Goal: Task Accomplishment & Management: Complete application form

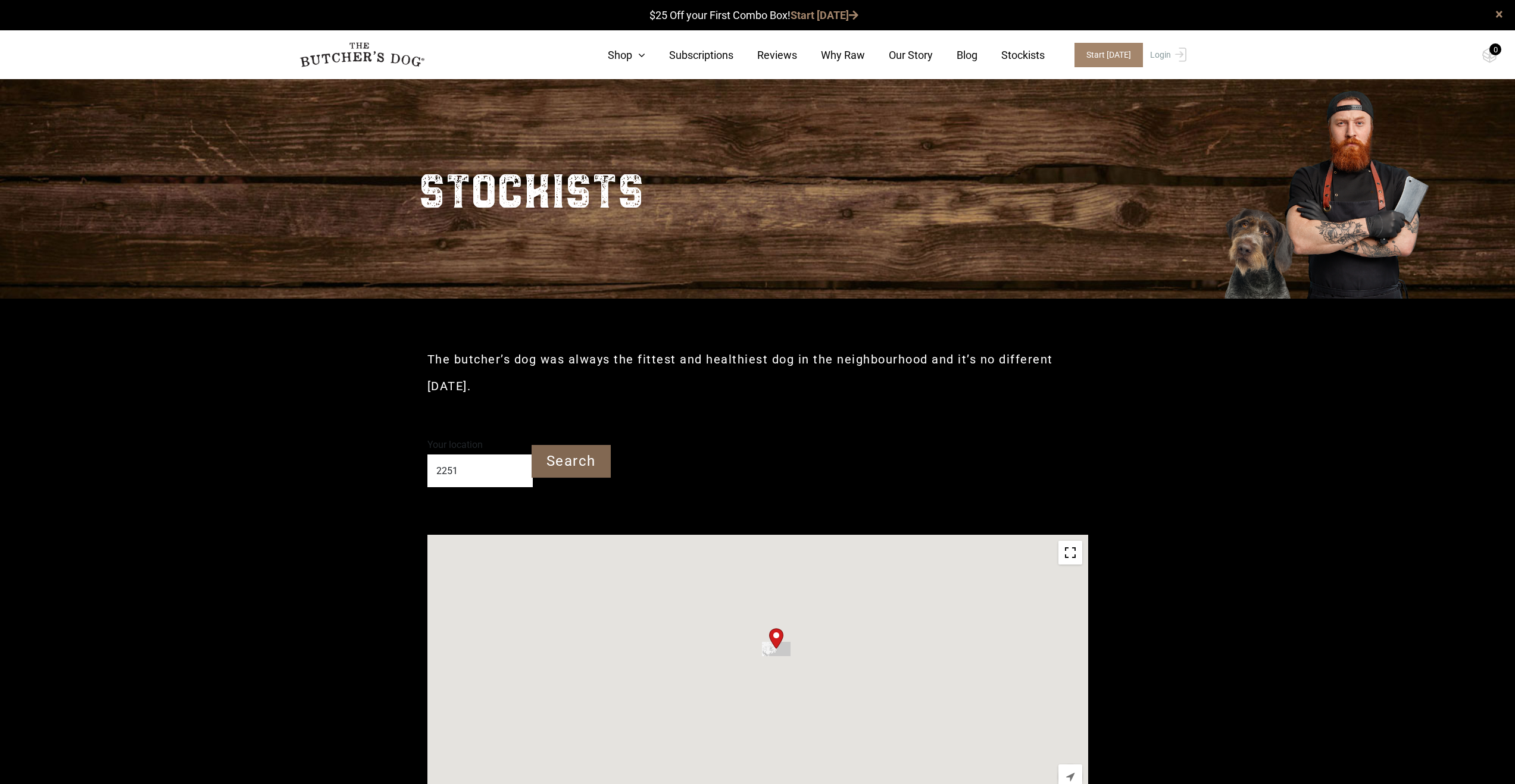
click at [562, 445] on input "Search" at bounding box center [571, 461] width 79 height 33
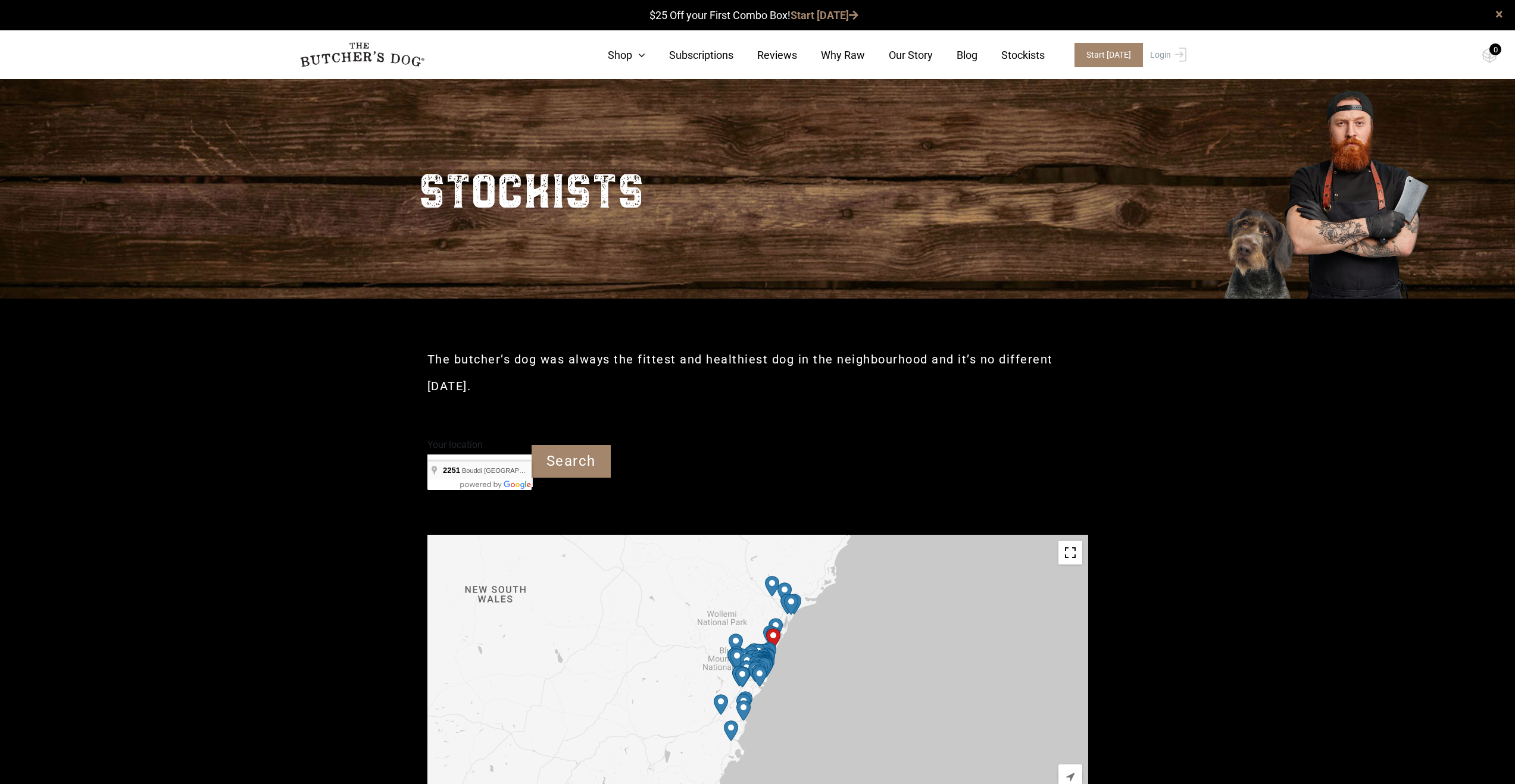
type input "Bouddi NSW 2251"
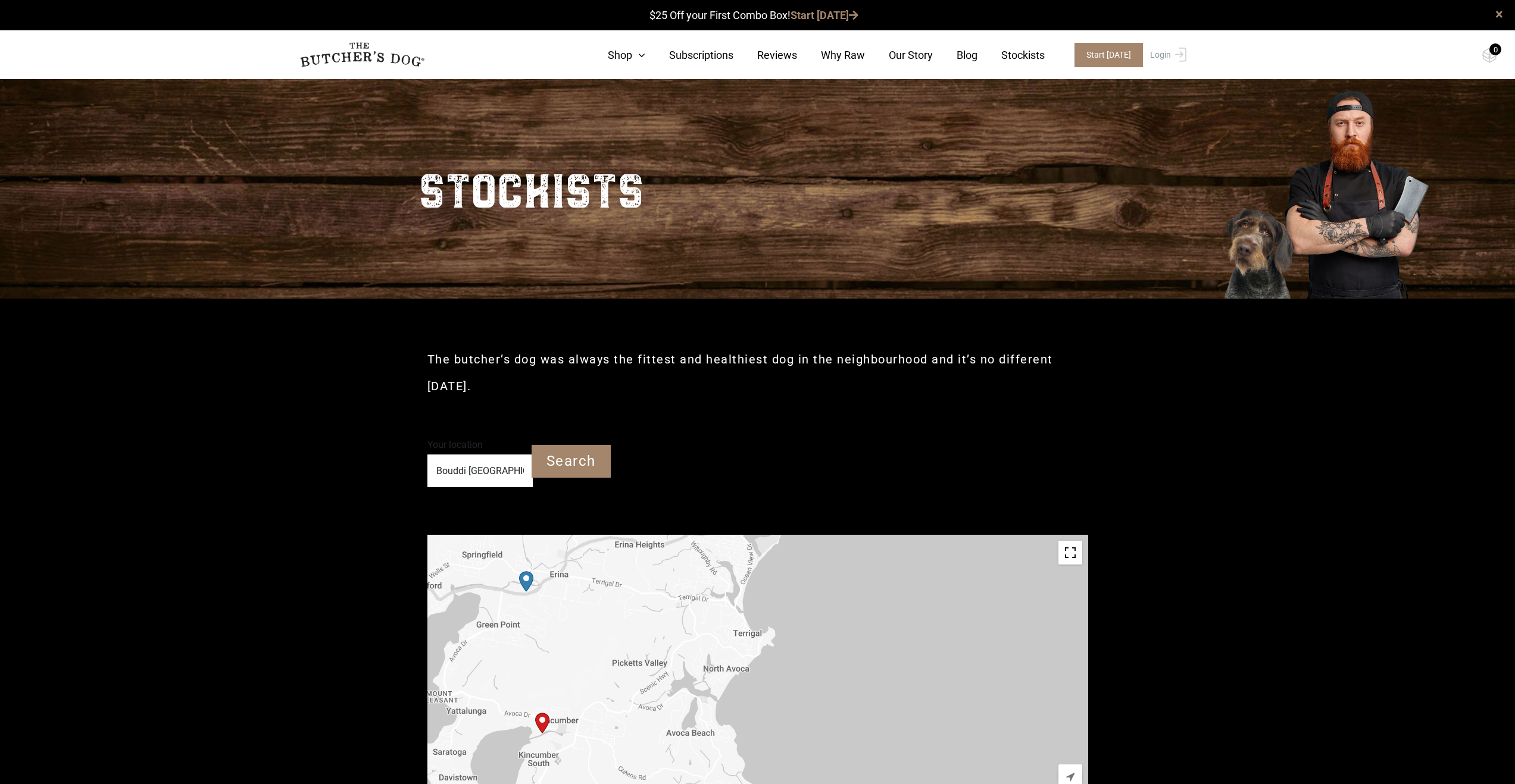
click at [545, 712] on img "Start location" at bounding box center [542, 722] width 15 height 21
click at [654, 690] on div "Start location" at bounding box center [758, 669] width 661 height 268
click at [524, 571] on img "Petbarn – Erina" at bounding box center [526, 581] width 15 height 21
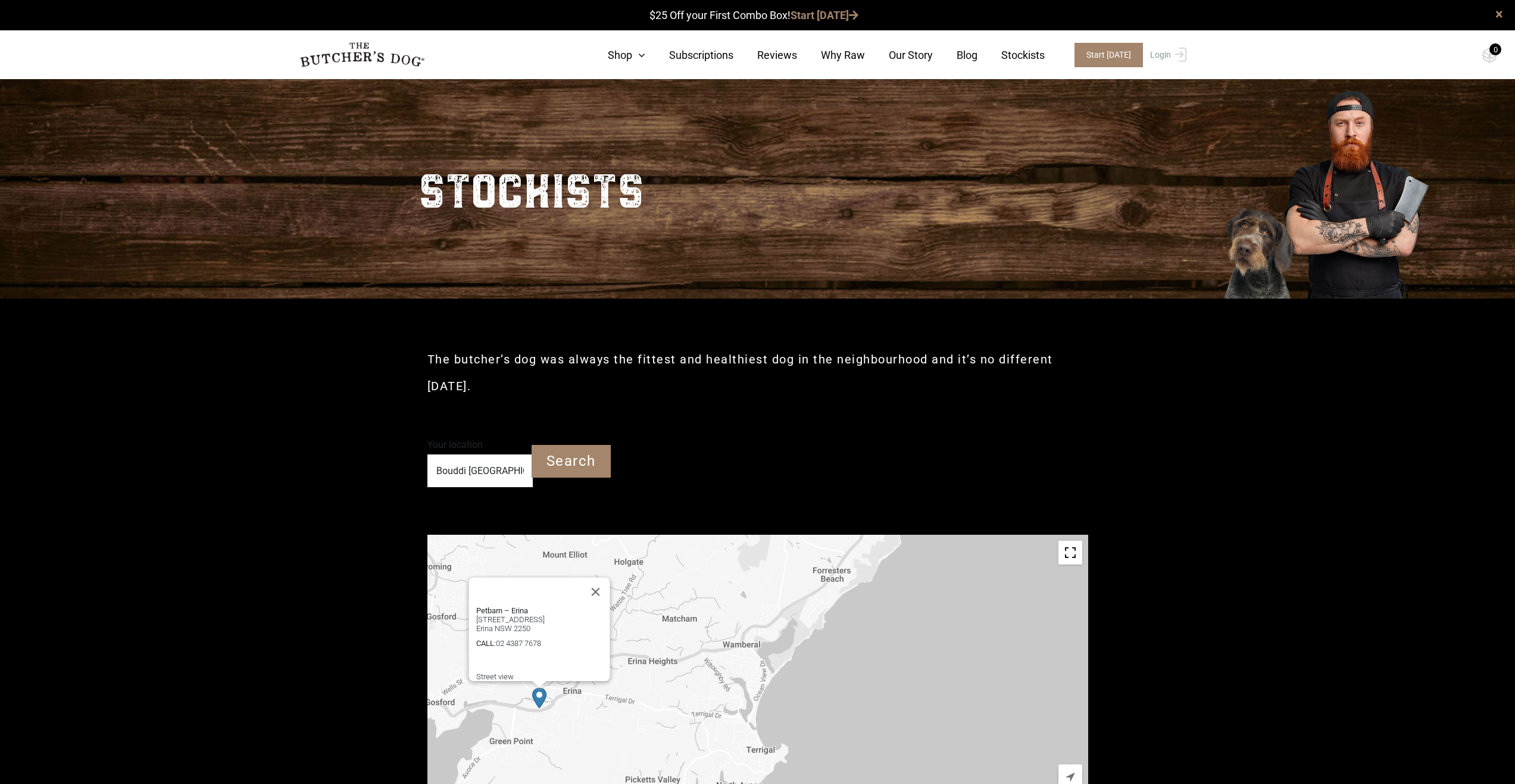
click at [1021, 61] on link "Stockists" at bounding box center [1011, 55] width 67 height 16
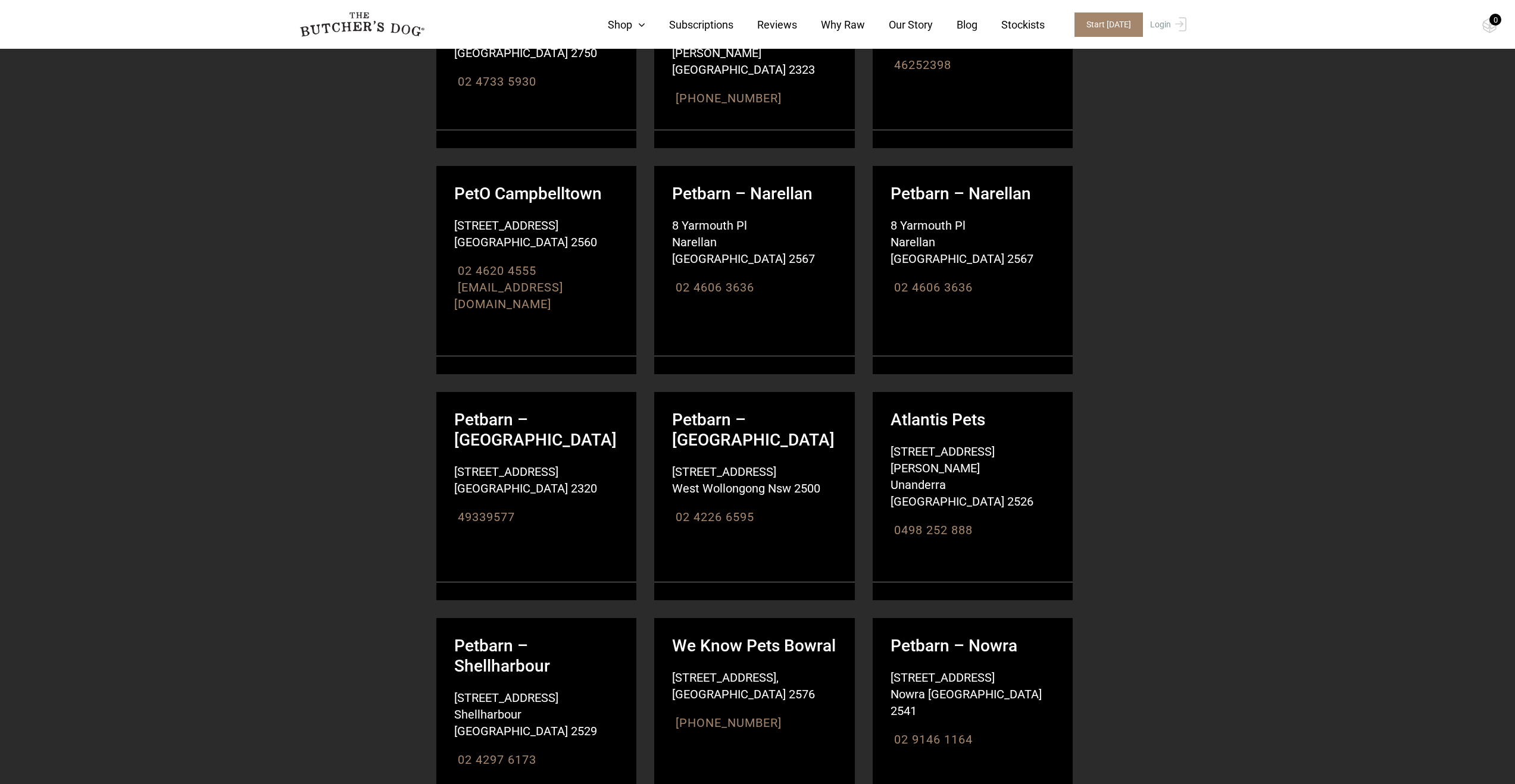
scroll to position [7441, 0]
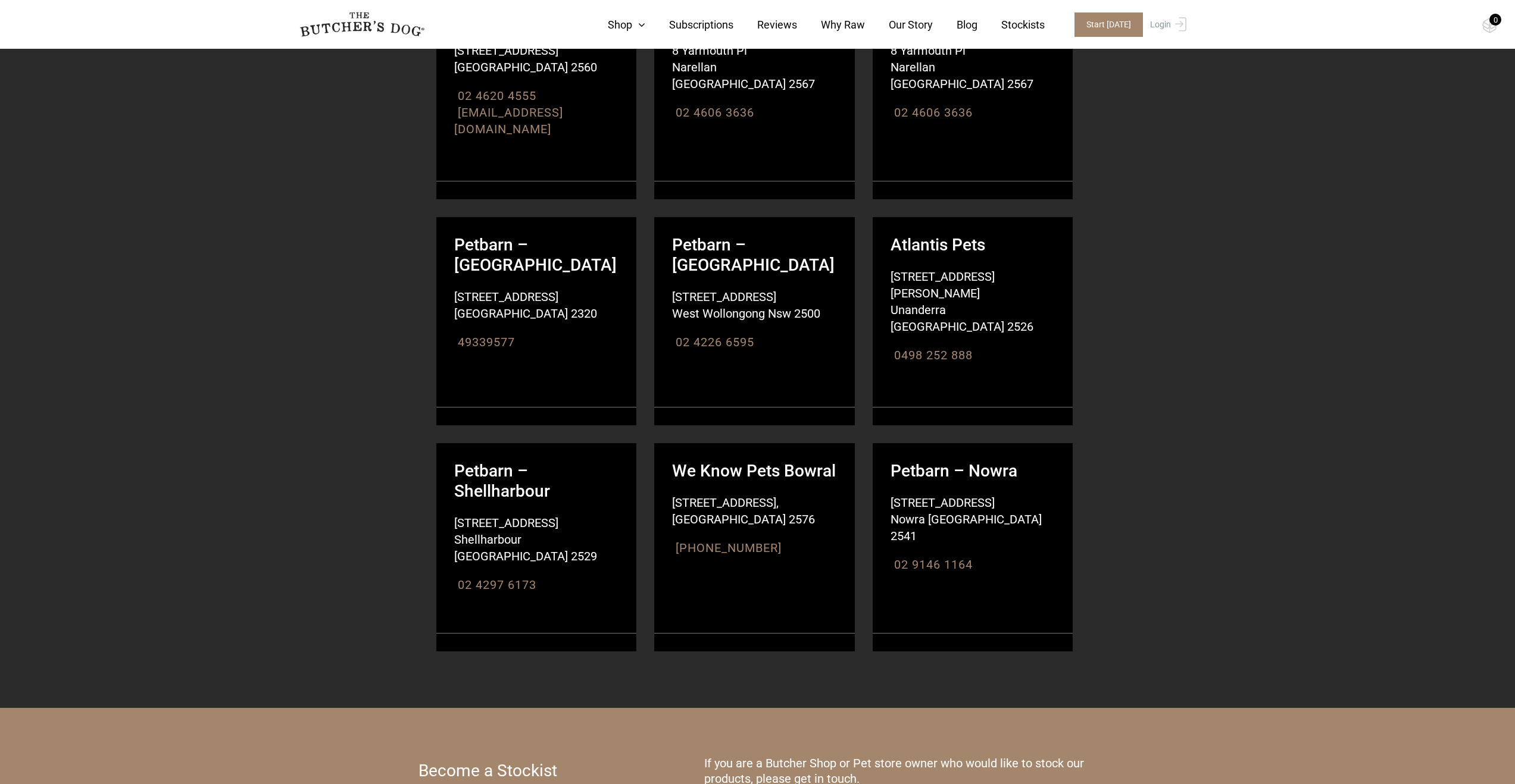
click at [894, 756] on p "If you are a Butcher Shop or Pet store owner who would like to stock our produc…" at bounding box center [901, 771] width 393 height 31
click at [822, 756] on p "If you are a Butcher Shop or Pet store owner who would like to stock our produc…" at bounding box center [901, 771] width 393 height 31
drag, startPoint x: 577, startPoint y: 552, endPoint x: 482, endPoint y: 549, distance: 95.0
click at [570, 756] on div "Become a Stockist If you are a Butcher Shop or Pet store owner who would like t…" at bounding box center [758, 771] width 679 height 31
click at [482, 762] on h3 "Become a Stockist" at bounding box center [488, 771] width 139 height 17
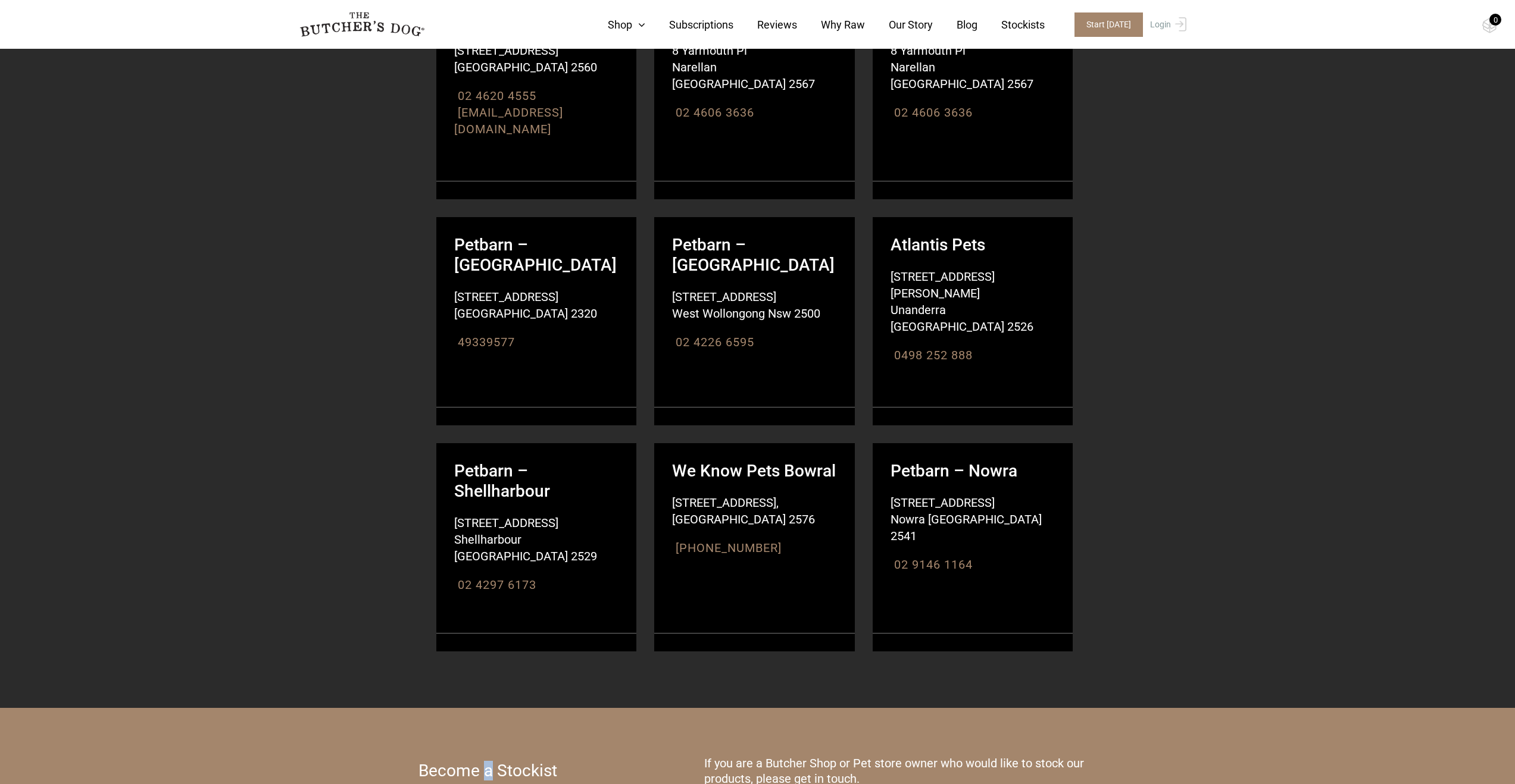
click at [482, 762] on h3 "Become a Stockist" at bounding box center [488, 771] width 139 height 17
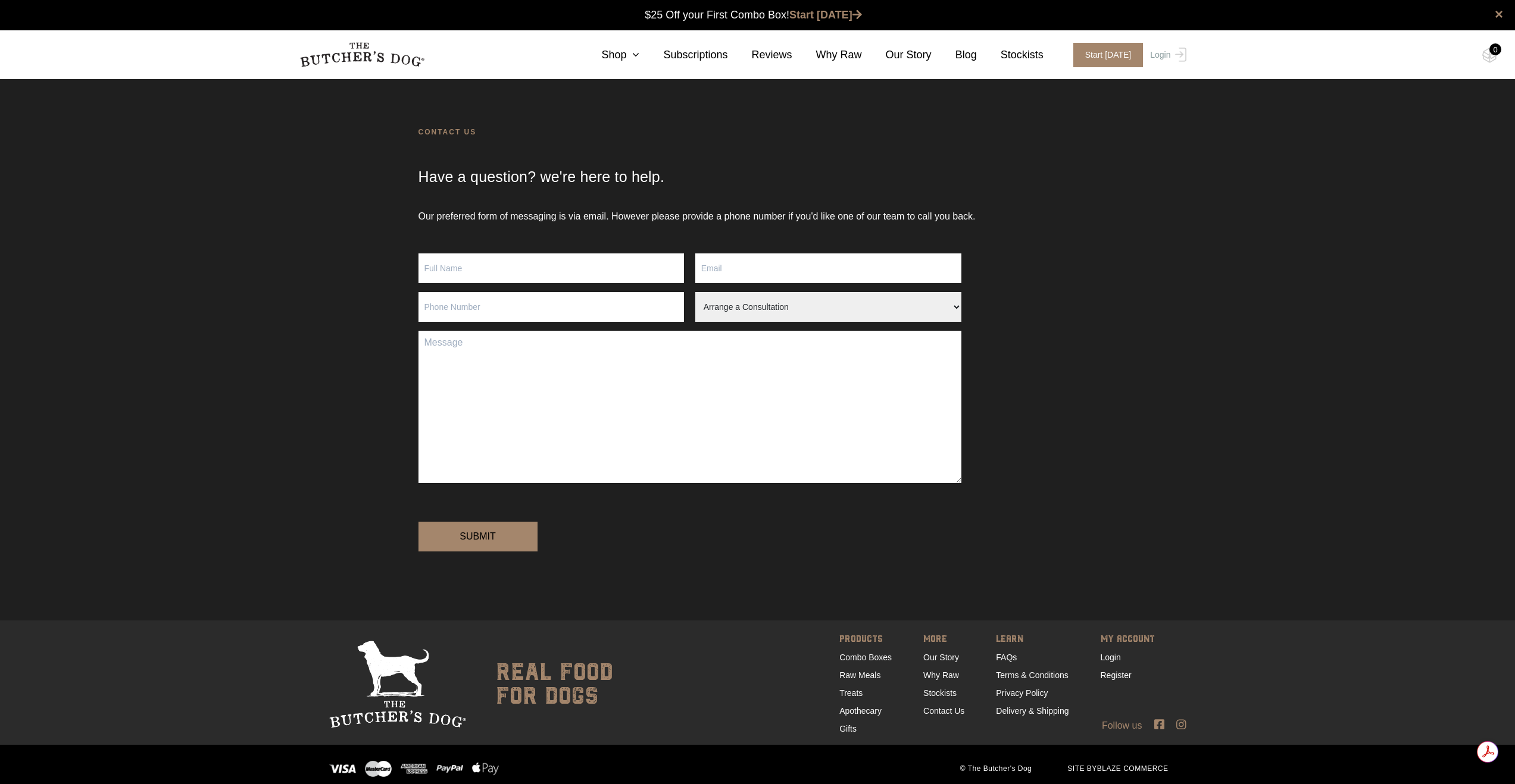
click at [512, 261] on input "Contact form" at bounding box center [552, 268] width 266 height 30
click at [808, 370] on textarea "Contact form" at bounding box center [690, 407] width 543 height 152
click at [550, 264] on input "Contact form" at bounding box center [552, 268] width 266 height 30
click at [527, 264] on input "Greg" at bounding box center [552, 268] width 266 height 30
type input "Greg Bland"
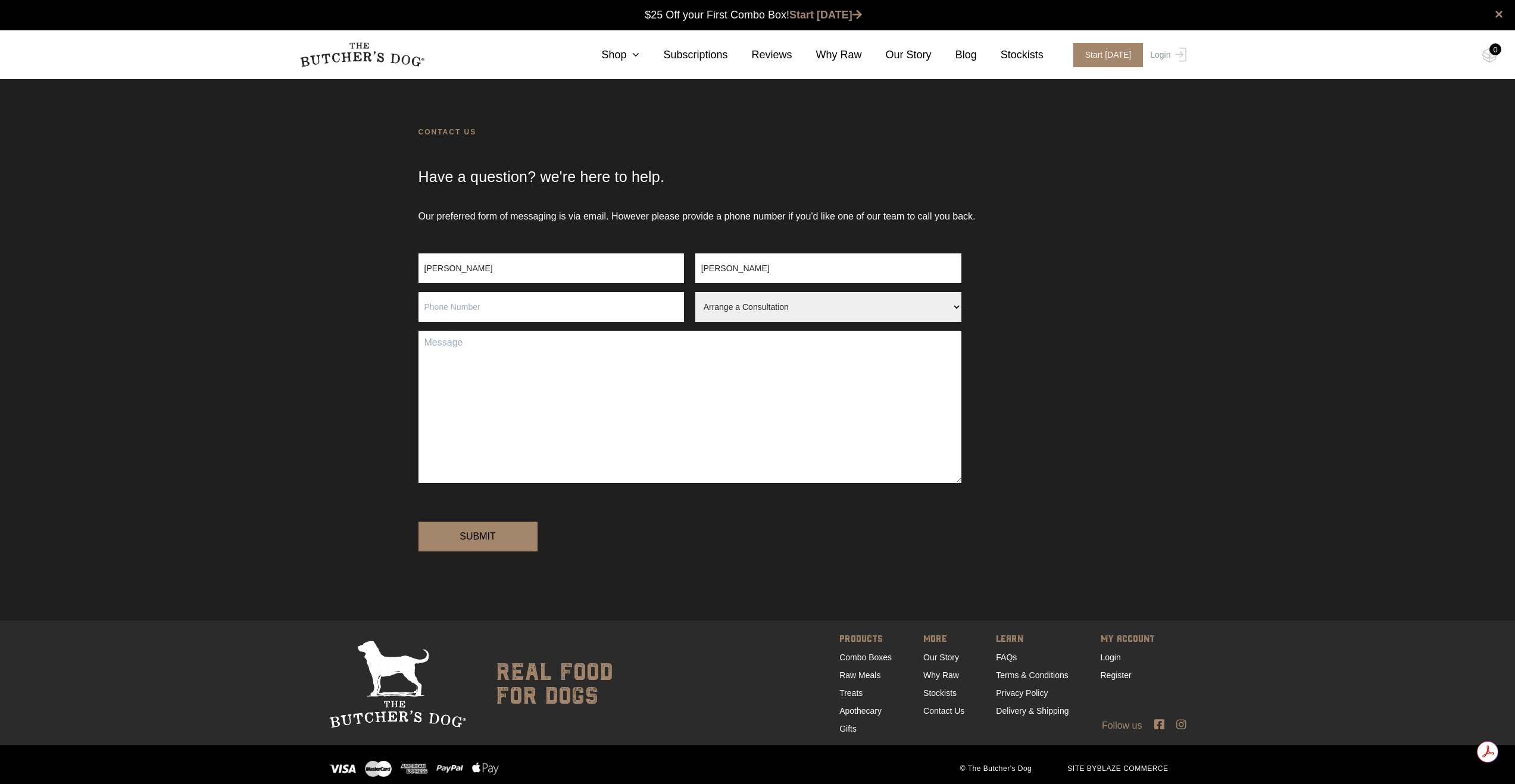
type input "greg@avocaemporium.com.au"
type input "0422291177"
click at [792, 309] on select "Arrange a Consultation Become a Stockist Order Query Stock Enquiry" at bounding box center [828, 307] width 266 height 30
select select "Become a Stockist"
click at [695, 292] on select "Arrange a Consultation Become a Stockist Order Query Stock Enquiry" at bounding box center [828, 307] width 266 height 30
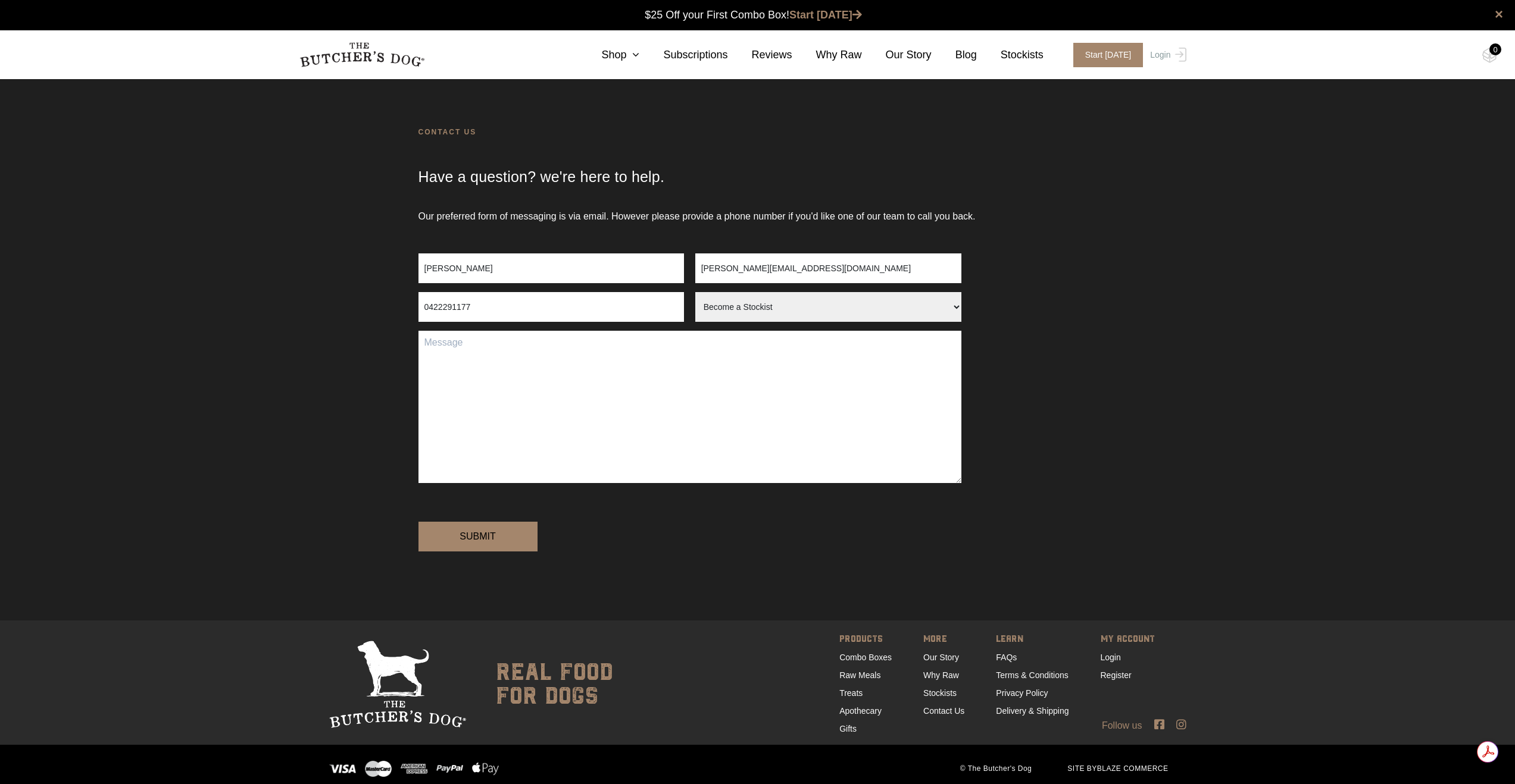
click at [727, 366] on textarea "Contact form" at bounding box center [690, 407] width 543 height 152
paste textarea "Located in the heart of Avoca Beach, Avoca Emporium is a new boutique concept b…"
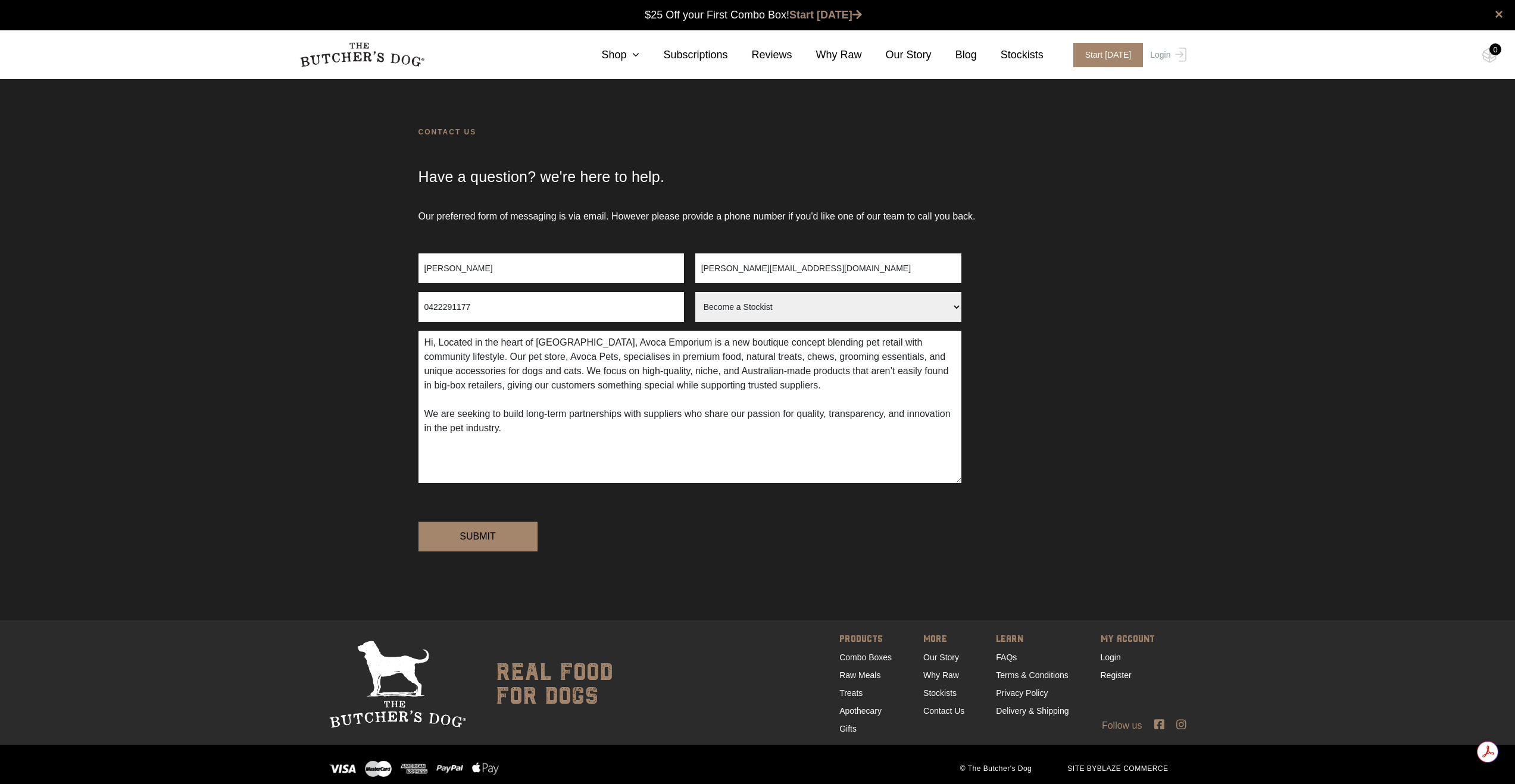
click at [440, 342] on textarea "Hi, Located in the heart of Avoca Beach, Avoca Emporium is a new boutique conce…" at bounding box center [690, 407] width 543 height 152
drag, startPoint x: 761, startPoint y: 345, endPoint x: 513, endPoint y: 338, distance: 248.1
click at [513, 338] on textarea "Hi, We are opening a Located in the heart of Avoca Beach, Avoca Emporium is a n…" at bounding box center [690, 407] width 543 height 152
click at [624, 362] on textarea "Hi, We are opening a Located in the heart of Avoca Beach, Avoca Emporium is a n…" at bounding box center [690, 407] width 543 height 152
drag, startPoint x: 516, startPoint y: 342, endPoint x: 454, endPoint y: 343, distance: 62.0
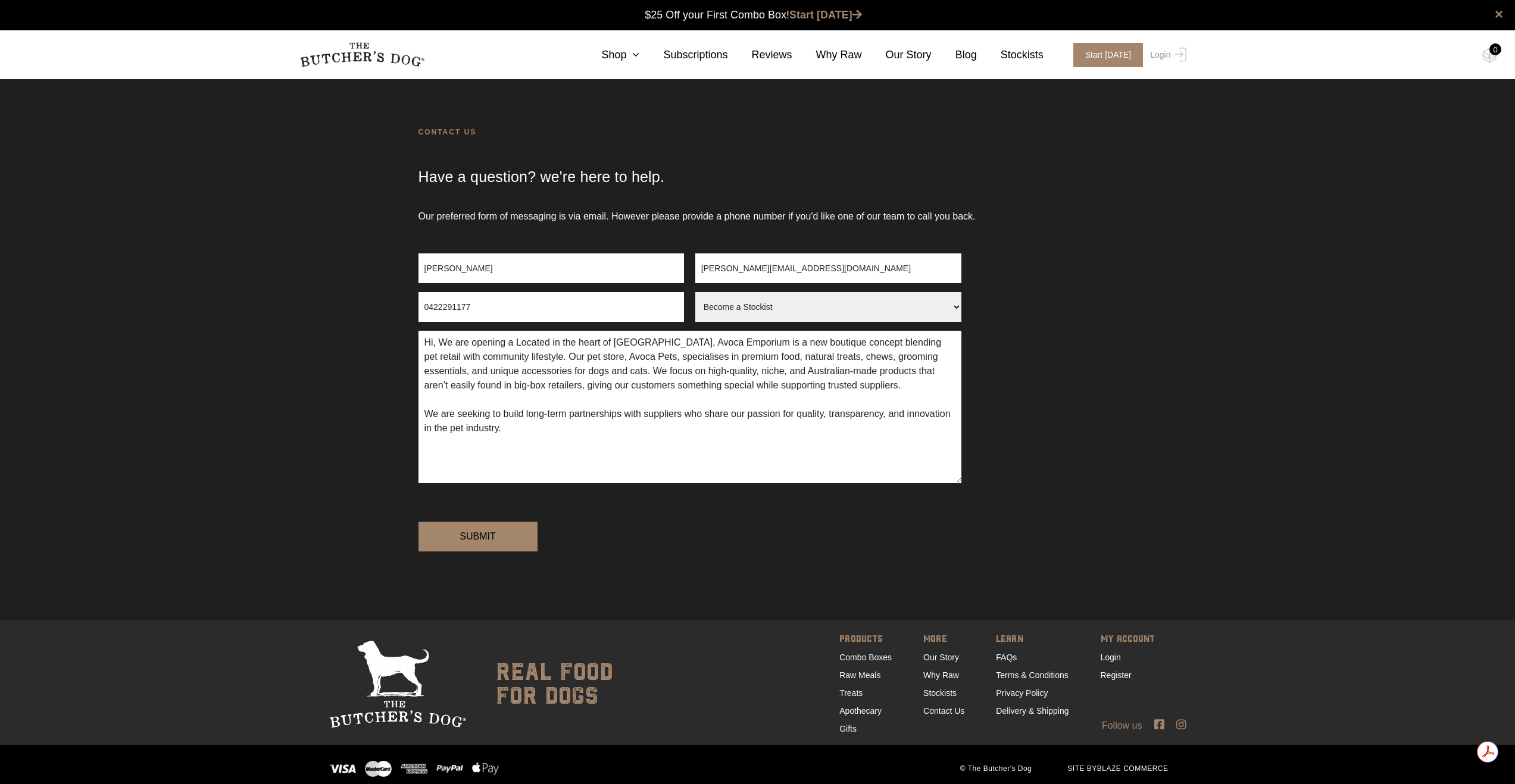
click at [454, 343] on textarea "Hi, We are opening a Located in the heart of Avoca Beach, Avoca Emporium is a n…" at bounding box center [690, 407] width 543 height 152
click at [625, 344] on textarea "Hi, We are located in the heart of Avoca Beach, Avoca Emporium is a new boutiqu…" at bounding box center [690, 407] width 543 height 152
drag, startPoint x: 473, startPoint y: 341, endPoint x: 437, endPoint y: 342, distance: 36.0
click at [437, 342] on textarea "Hi, We are located in the heart of Avoca Beach NSW, Avoca Emporium is a new bou…" at bounding box center [690, 407] width 543 height 152
click at [516, 359] on textarea "Hi, Located in the heart of Avoca Beach NSW, Avoca Emporium is a new boutique c…" at bounding box center [690, 407] width 543 height 152
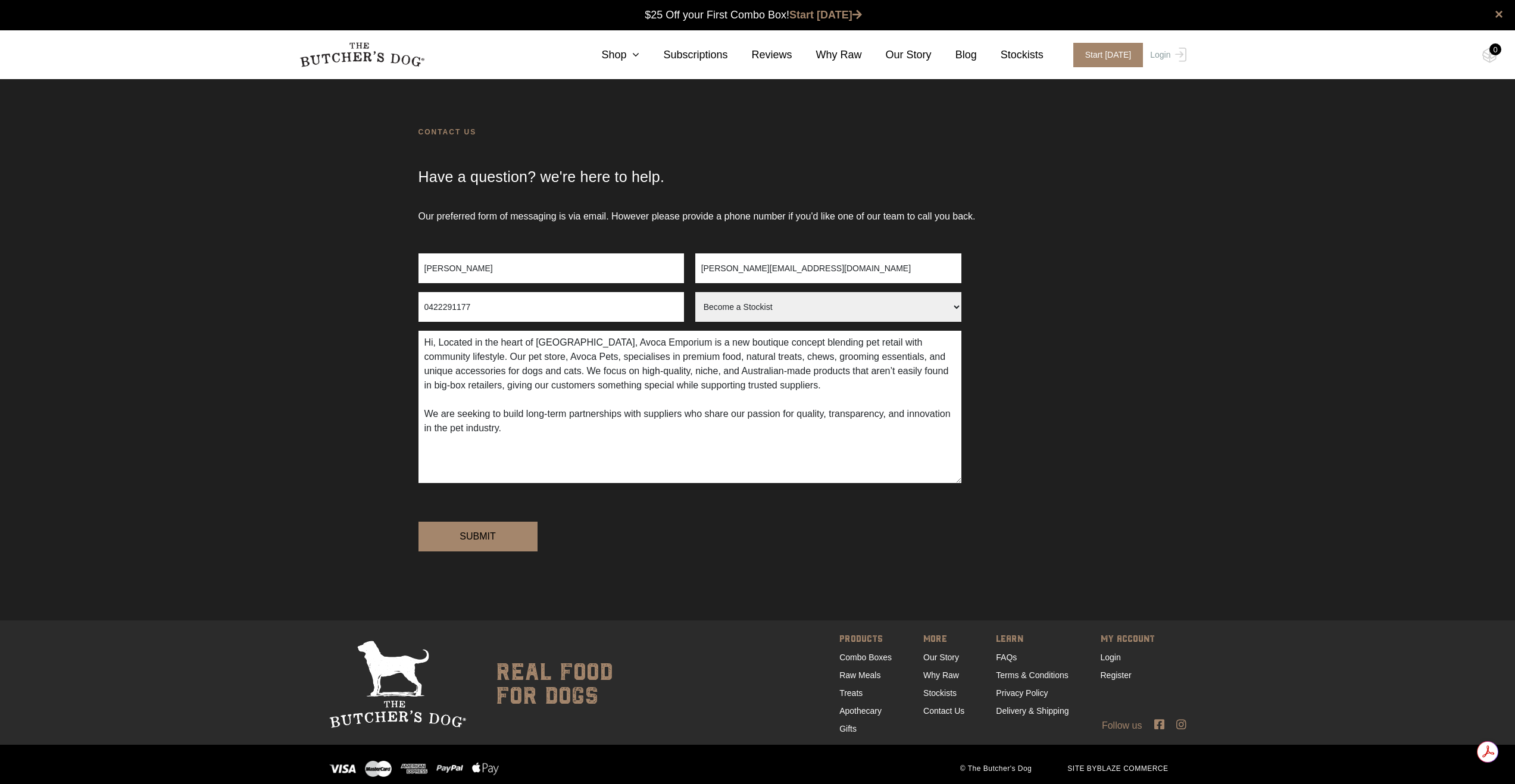
click at [624, 400] on textarea "Hi, Located in the heart of Avoca Beach NSW, Avoca Emporium is a new boutique c…" at bounding box center [690, 407] width 543 height 152
click at [570, 429] on textarea "Hi, Located in the heart of Avoca Beach NSW, Avoca Emporium is a new boutique c…" at bounding box center [690, 407] width 543 height 152
click at [440, 342] on textarea "Hi, Located in the heart of Avoca Beach NSW, Avoca Emporium is a new boutique c…" at bounding box center [690, 407] width 543 height 152
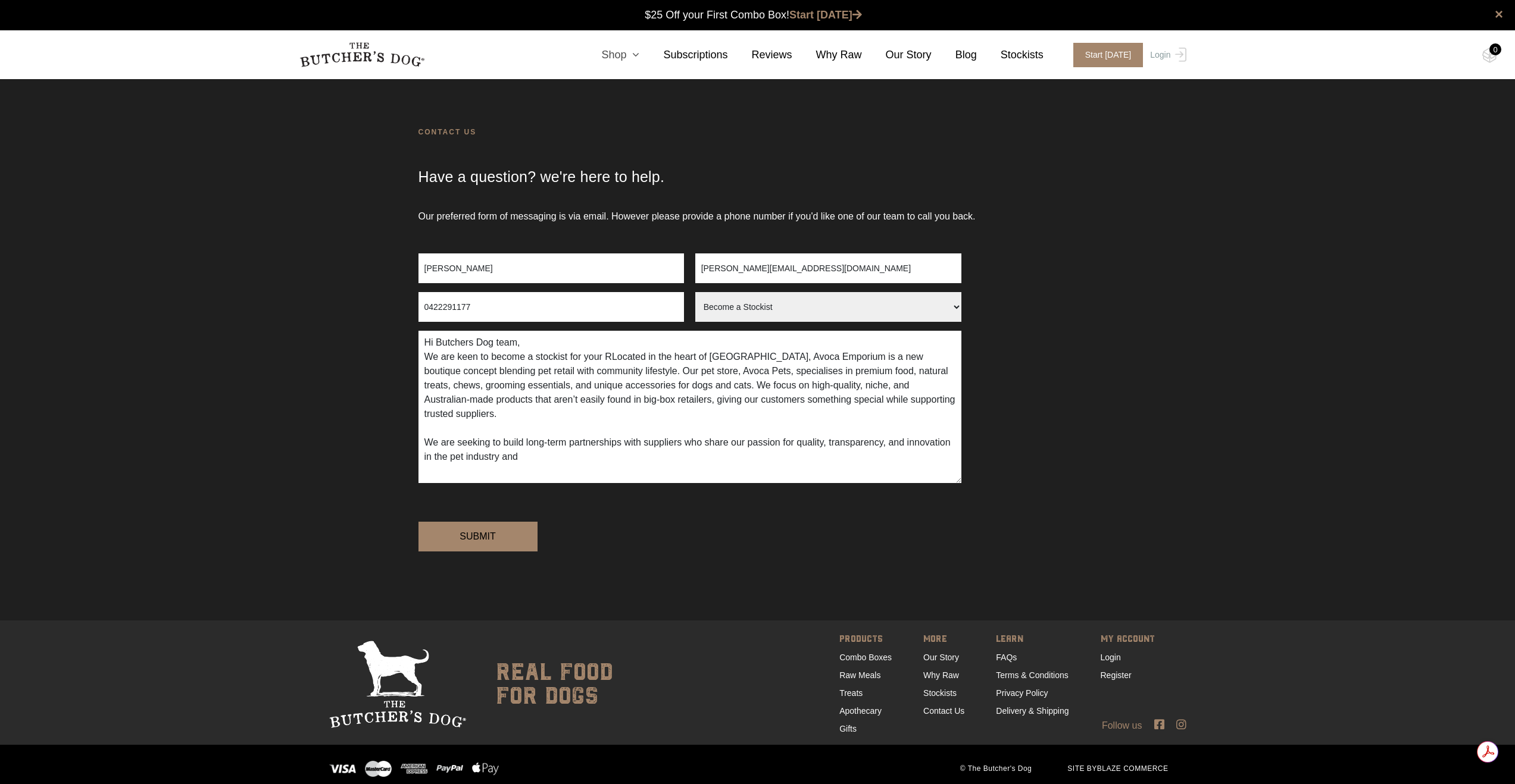
click at [637, 59] on icon at bounding box center [633, 55] width 13 height 11
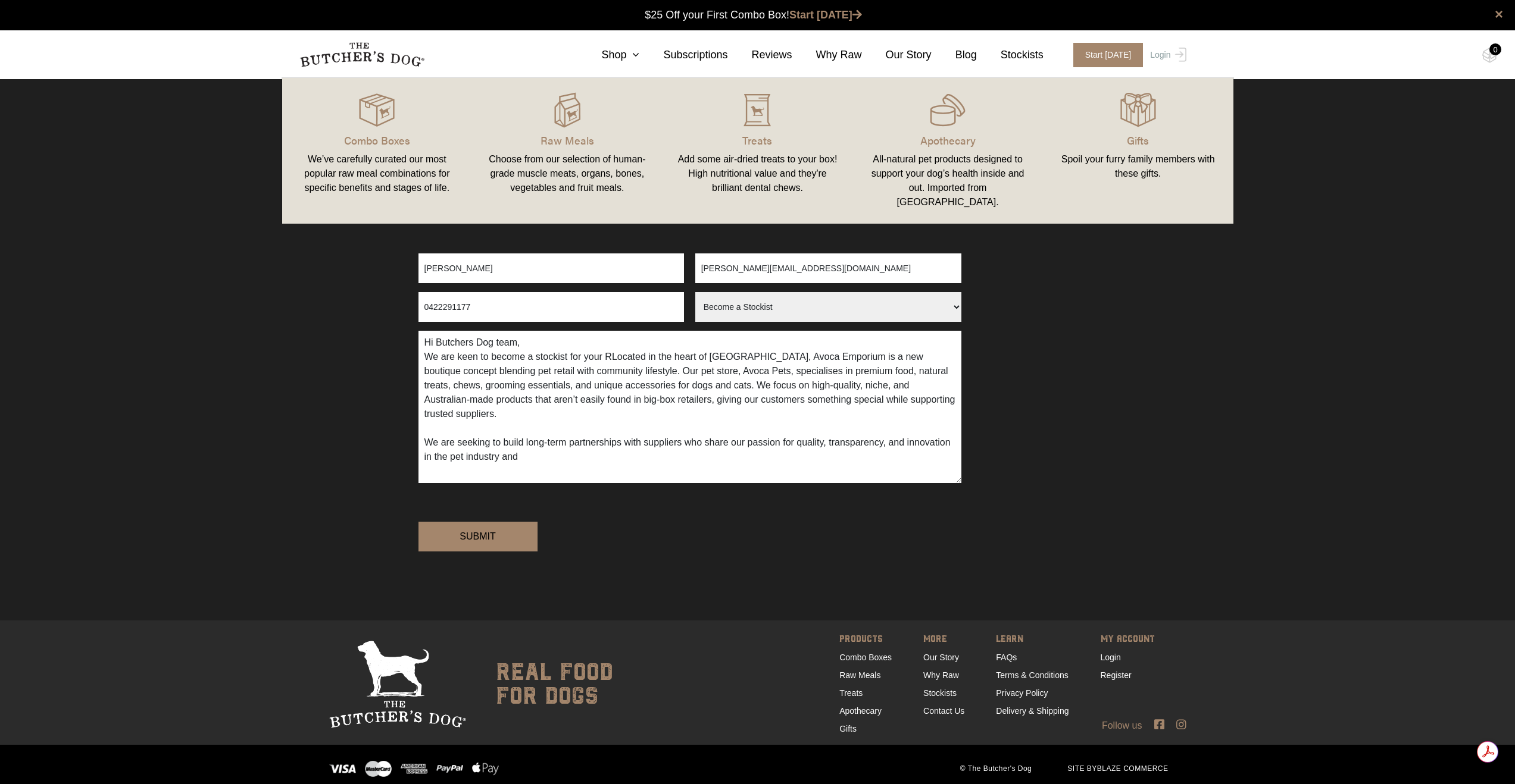
click at [1133, 307] on div "Our preferred form of messaging is via email. However please provide a phone nu…" at bounding box center [758, 415] width 1515 height 411
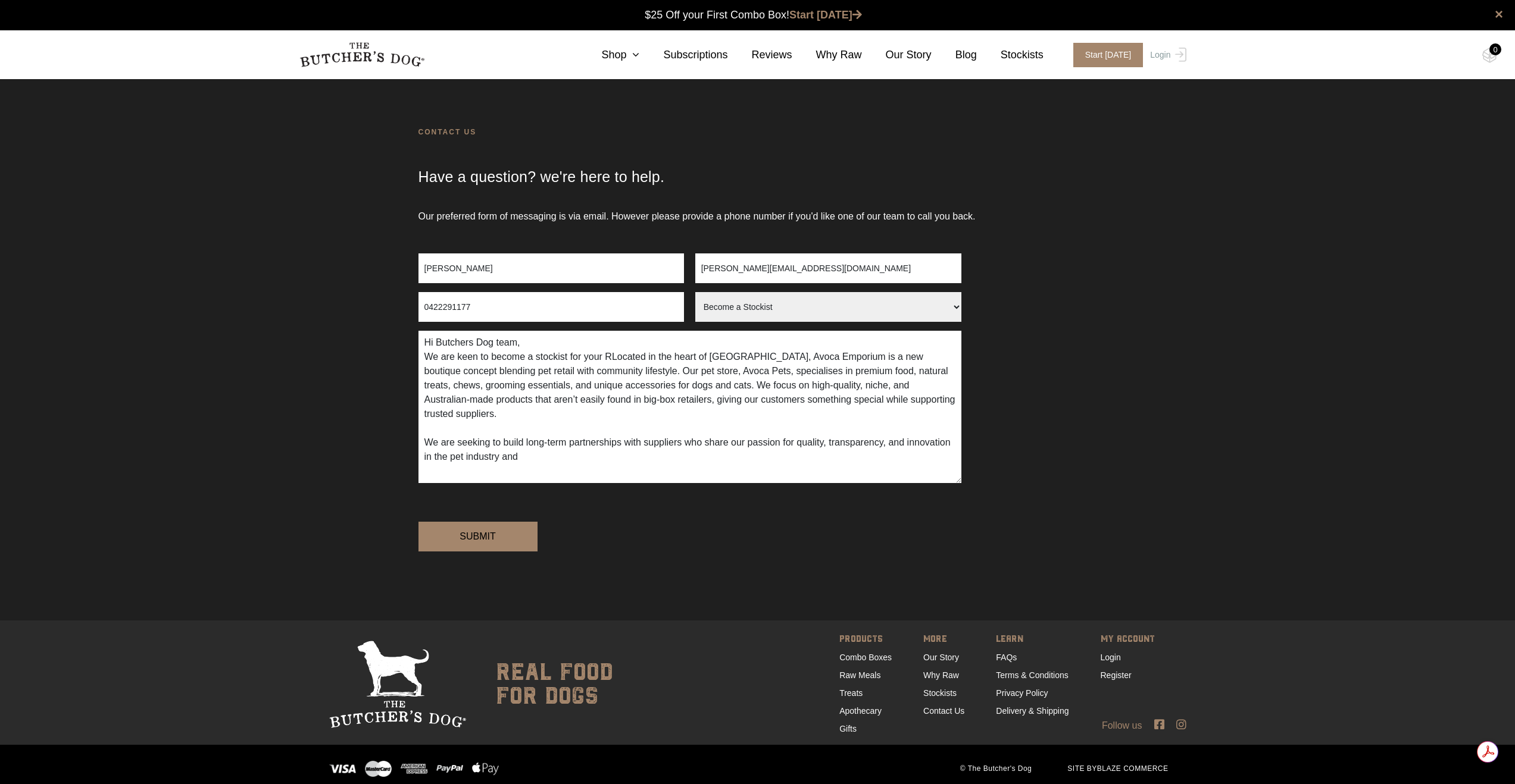
click at [616, 355] on textarea "Hi Butchers Dog team, We are keen to become a stockist for your RLocated in the…" at bounding box center [690, 407] width 543 height 152
click at [690, 419] on textarea "Hi Butchers Dog team, We are keen to become a stockist for your Raw meals and t…" at bounding box center [690, 407] width 543 height 152
click at [610, 458] on textarea "Hi Butchers Dog team, We are keen to become a stockist for your Raw meals and t…" at bounding box center [690, 407] width 543 height 152
click at [707, 359] on textarea "Hi Butchers Dog team, We are keen to become a stockist for your Raw meals and t…" at bounding box center [690, 407] width 543 height 152
click at [462, 372] on textarea "Hi Butchers Dog team, We are keen to become a stockist for your Raw meals and t…" at bounding box center [690, 407] width 543 height 152
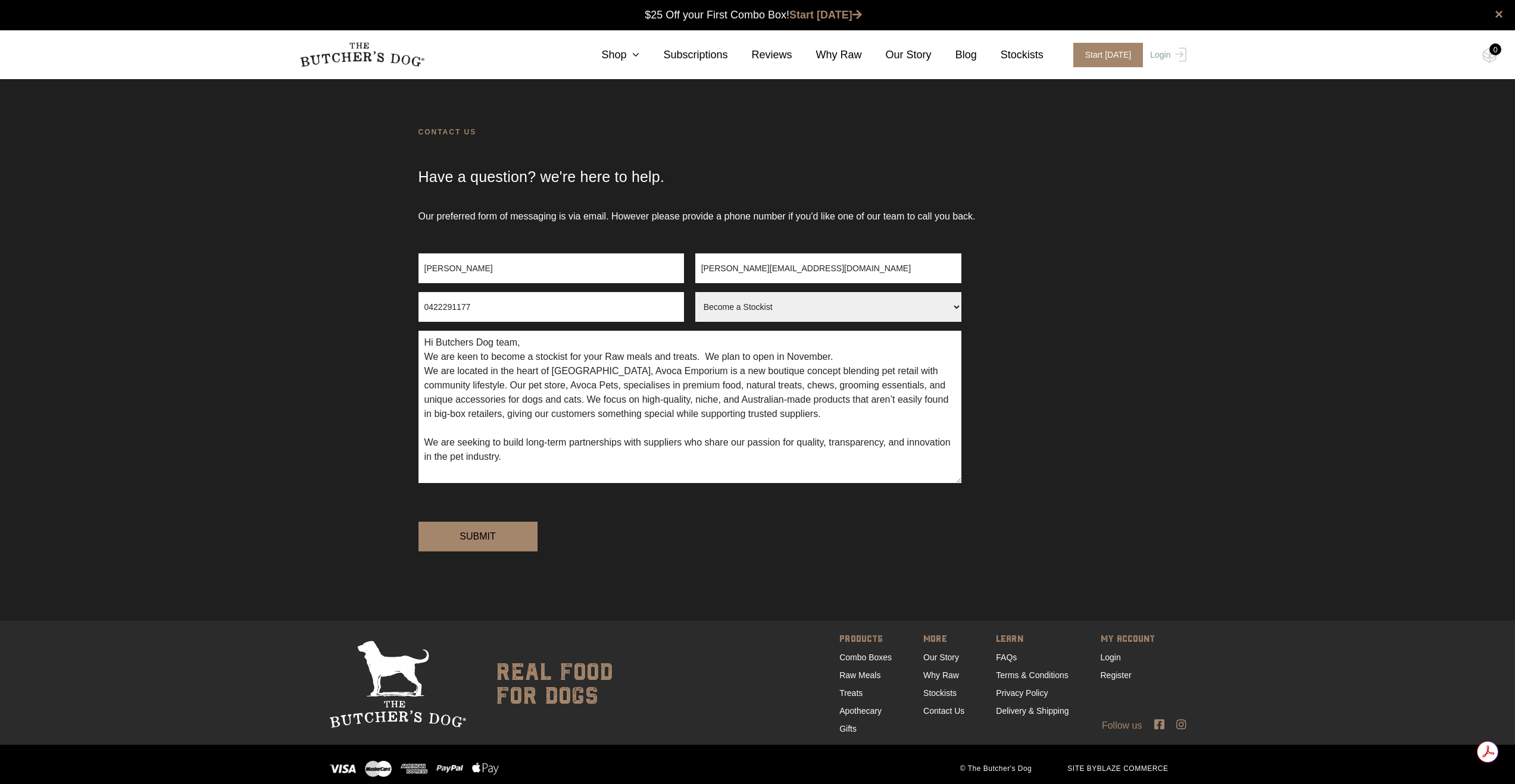
drag, startPoint x: 637, startPoint y: 373, endPoint x: 955, endPoint y: 369, distance: 318.0
click at [955, 369] on textarea "Hi Butchers Dog team, We are keen to become a stockist for your Raw meals and t…" at bounding box center [690, 407] width 543 height 152
drag, startPoint x: 727, startPoint y: 372, endPoint x: 644, endPoint y: 370, distance: 83.0
click at [644, 370] on textarea "Hi Butchers Dog team, We are keen to become a stockist for your Raw meals and t…" at bounding box center [690, 407] width 543 height 152
drag, startPoint x: 726, startPoint y: 359, endPoint x: 862, endPoint y: 362, distance: 136.0
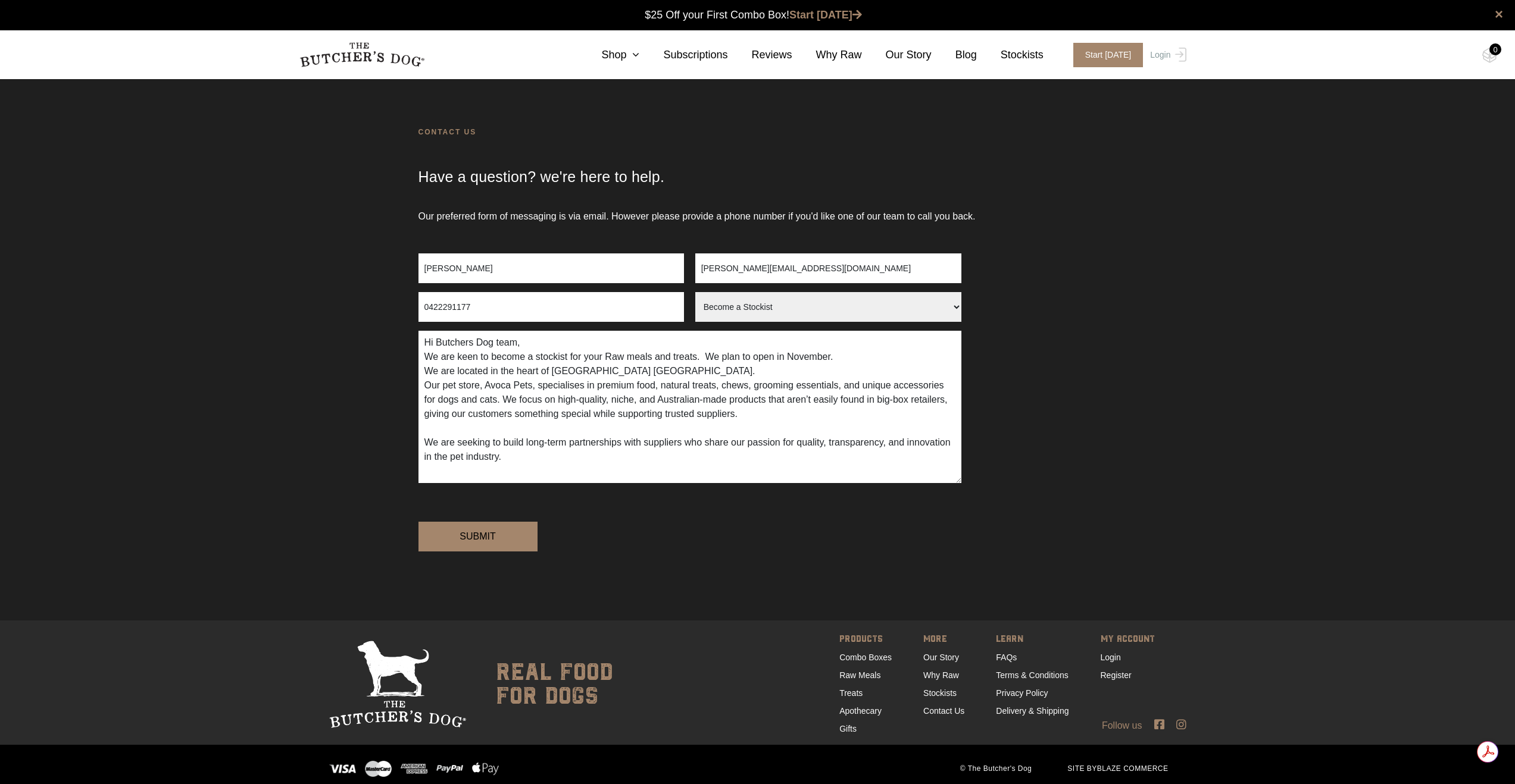
click at [862, 362] on textarea "Hi Butchers Dog team, We are keen to become a stockist for your Raw meals and t…" at bounding box center [690, 407] width 543 height 152
click at [701, 373] on textarea "Hi Butchers Dog team, We are keen to become a stockist for your Raw meals and t…" at bounding box center [690, 407] width 543 height 152
paste textarea "plan to open in November."
click at [758, 355] on textarea "Hi Butchers Dog team, We are keen to become a stockist for your Raw meals and t…" at bounding box center [690, 407] width 543 height 152
click at [789, 374] on textarea "Hi Butchers Dog team, We are keen to become a stockist for your Raw meals and t…" at bounding box center [690, 407] width 543 height 152
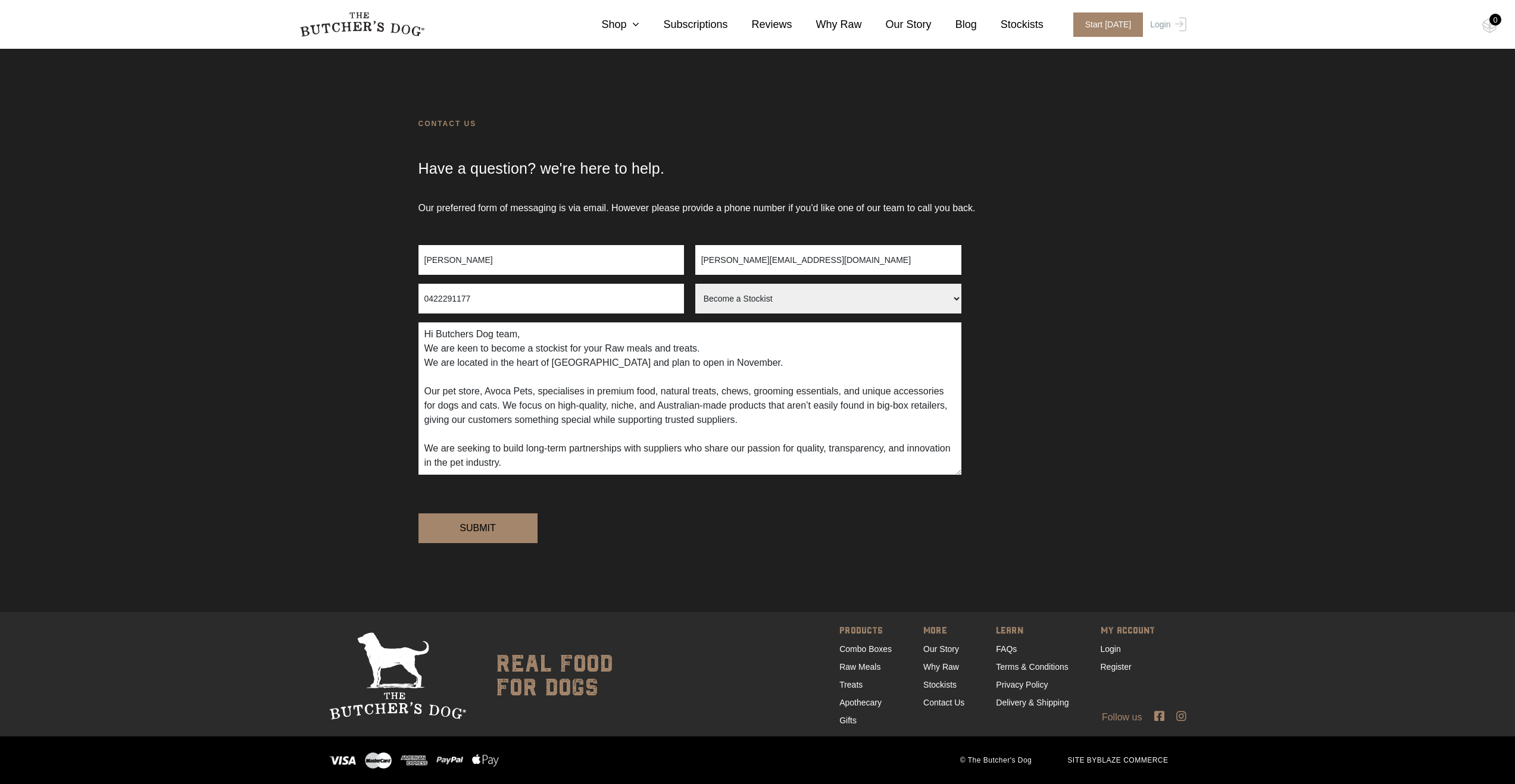
scroll to position [49, 0]
click at [587, 421] on textarea "Hi Butchers Dog team, We are keen to become a stockist for your Raw meals and t…" at bounding box center [690, 399] width 543 height 152
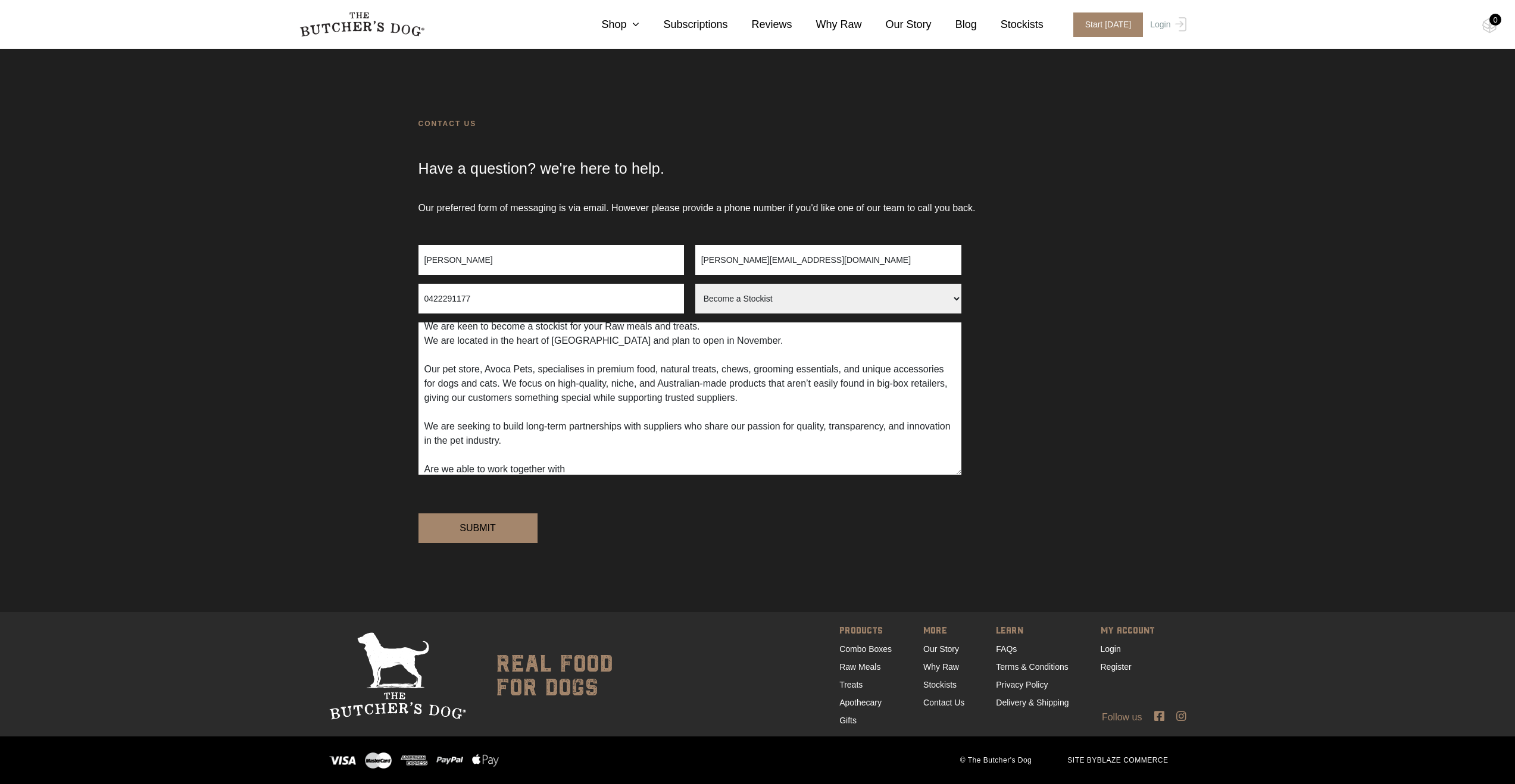
drag, startPoint x: 591, startPoint y: 427, endPoint x: 426, endPoint y: 424, distance: 165.0
click at [426, 425] on textarea "Hi Butchers Dog team, We are keen to become a stockist for your Raw meals and t…" at bounding box center [690, 399] width 543 height 152
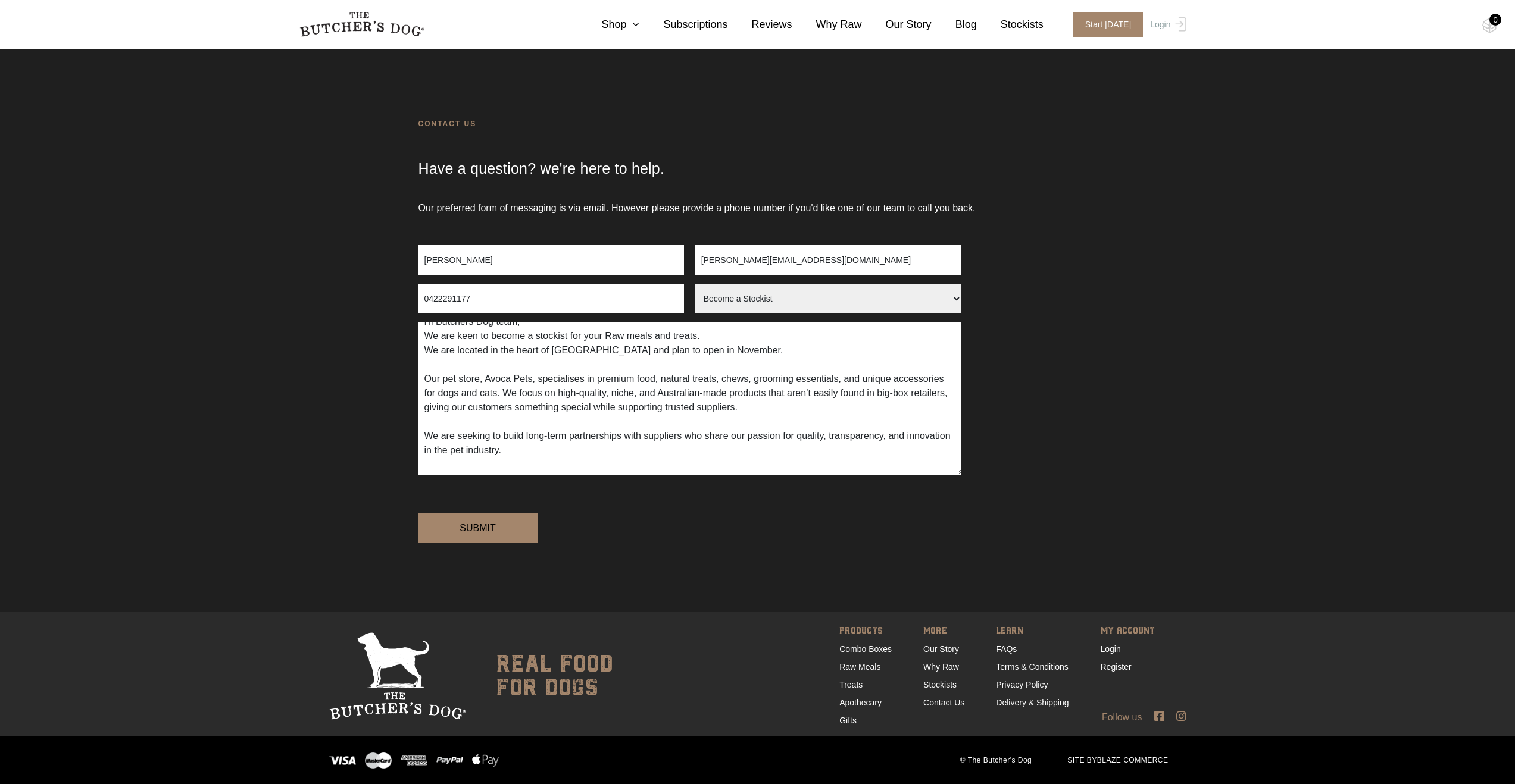
scroll to position [0, 0]
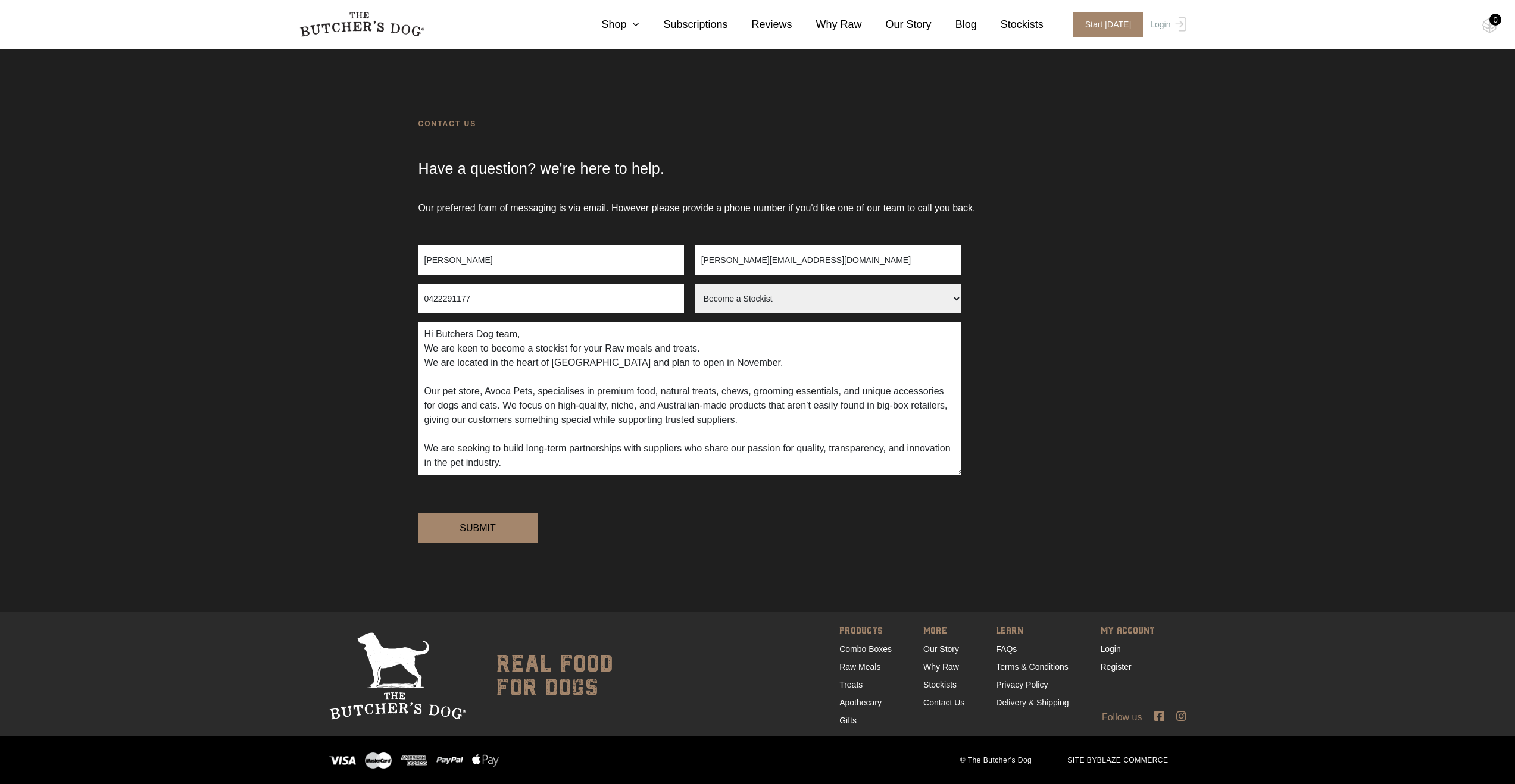
click at [711, 322] on textarea "Hi Butchers Dog team, We are keen to become a stockist for your Raw meals and t…" at bounding box center [690, 399] width 543 height 152
click at [584, 422] on textarea "Hi Butchers Dog team, We are keen to become a stockist for your Raw meals and t…" at bounding box center [690, 399] width 543 height 152
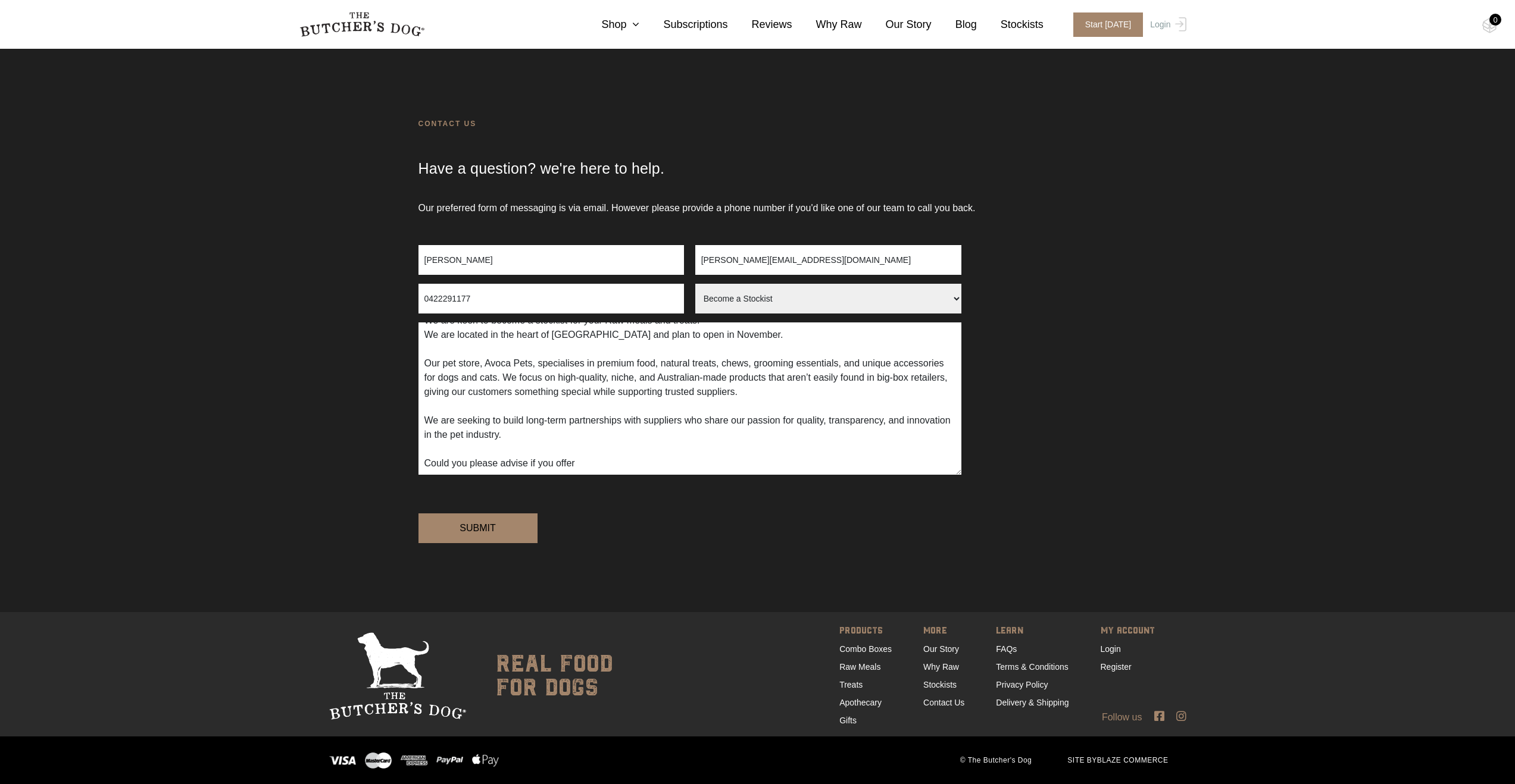
scroll to position [28, 0]
click at [595, 416] on textarea "Hi Butchers Dog team, We are keen to become a stockist for your Raw meals and t…" at bounding box center [690, 399] width 543 height 152
drag, startPoint x: 593, startPoint y: 422, endPoint x: 530, endPoint y: 420, distance: 63.0
click at [530, 420] on textarea "Hi Butchers Dog team, We are keen to become a stockist for your Raw meals and t…" at bounding box center [690, 399] width 543 height 152
click at [547, 413] on textarea "Hi Butchers Dog team, We are keen to become a stockist for your Raw meals and t…" at bounding box center [690, 399] width 543 height 152
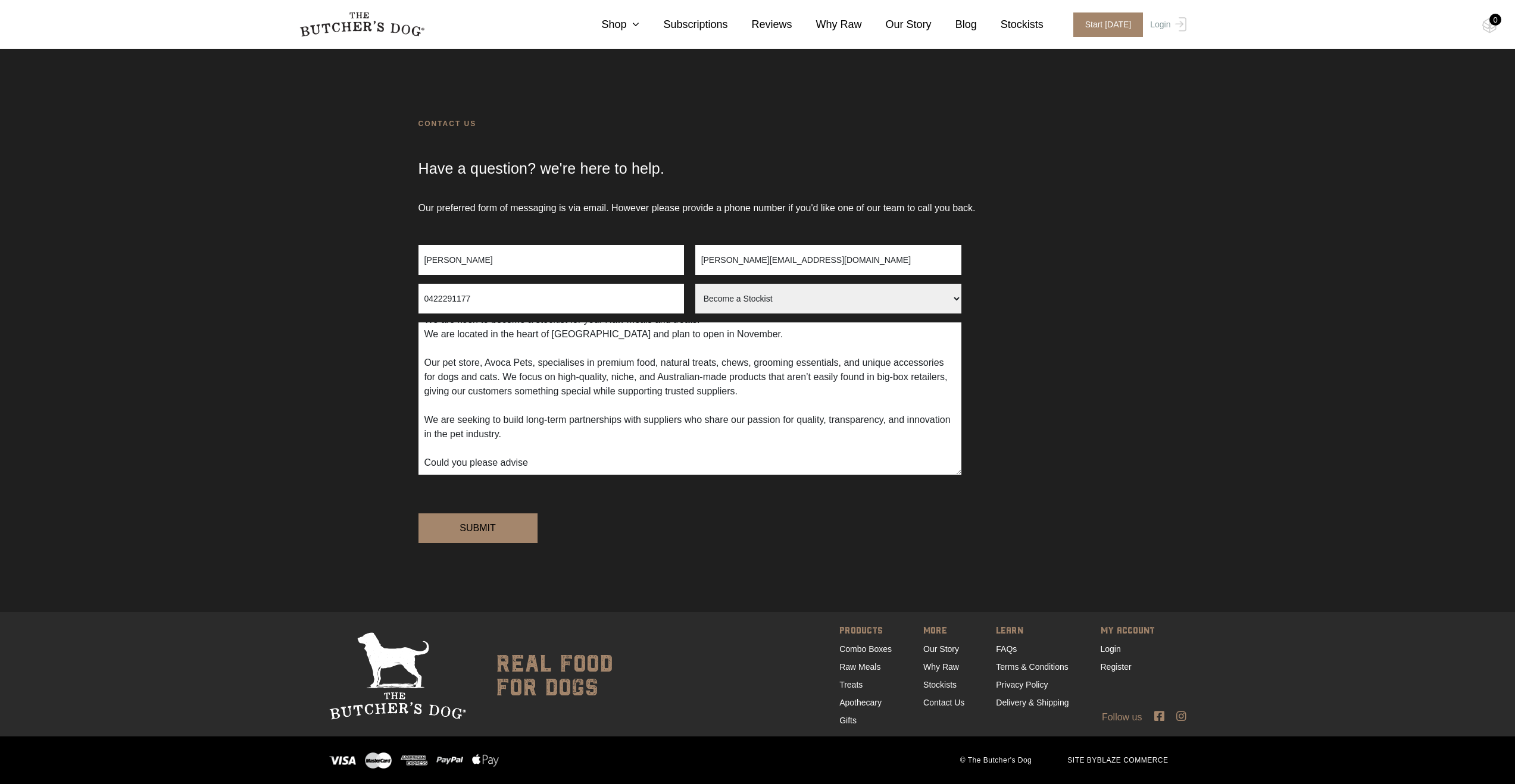
click at [549, 419] on textarea "Hi Butchers Dog team, We are keen to become a stockist for your Raw meals and t…" at bounding box center [690, 399] width 543 height 152
drag, startPoint x: 549, startPoint y: 419, endPoint x: 543, endPoint y: 422, distance: 6.7
click at [543, 422] on textarea "Hi Butchers Dog team, We are keen to become a stockist for your Raw meals and t…" at bounding box center [690, 399] width 543 height 152
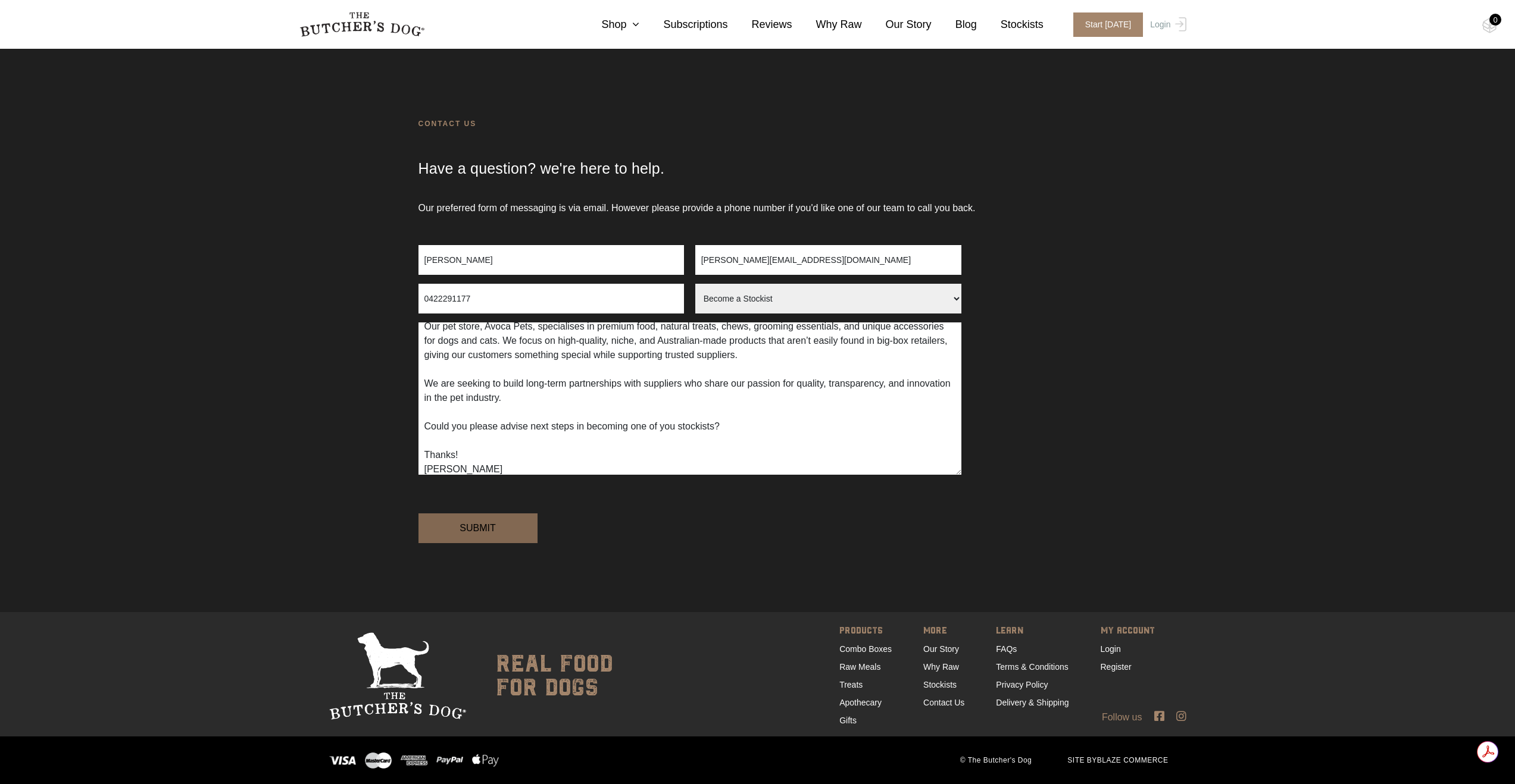
scroll to position [0, 0]
type textarea "Hi Butchers Dog team, We are keen to become a stockist for your Raw meals and t…"
click at [495, 529] on input "Submit" at bounding box center [478, 528] width 119 height 30
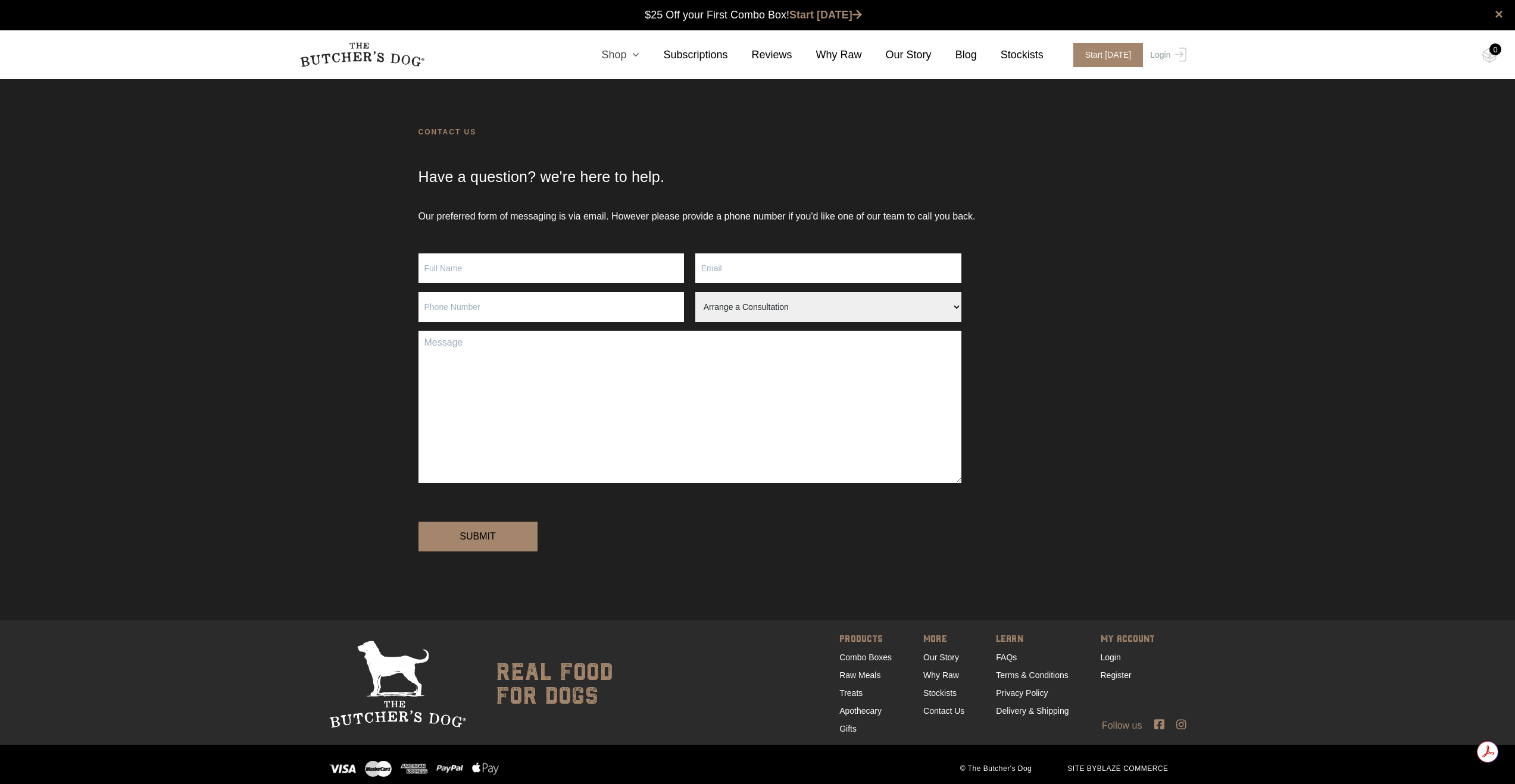
click at [614, 56] on link "Shop" at bounding box center [608, 55] width 62 height 16
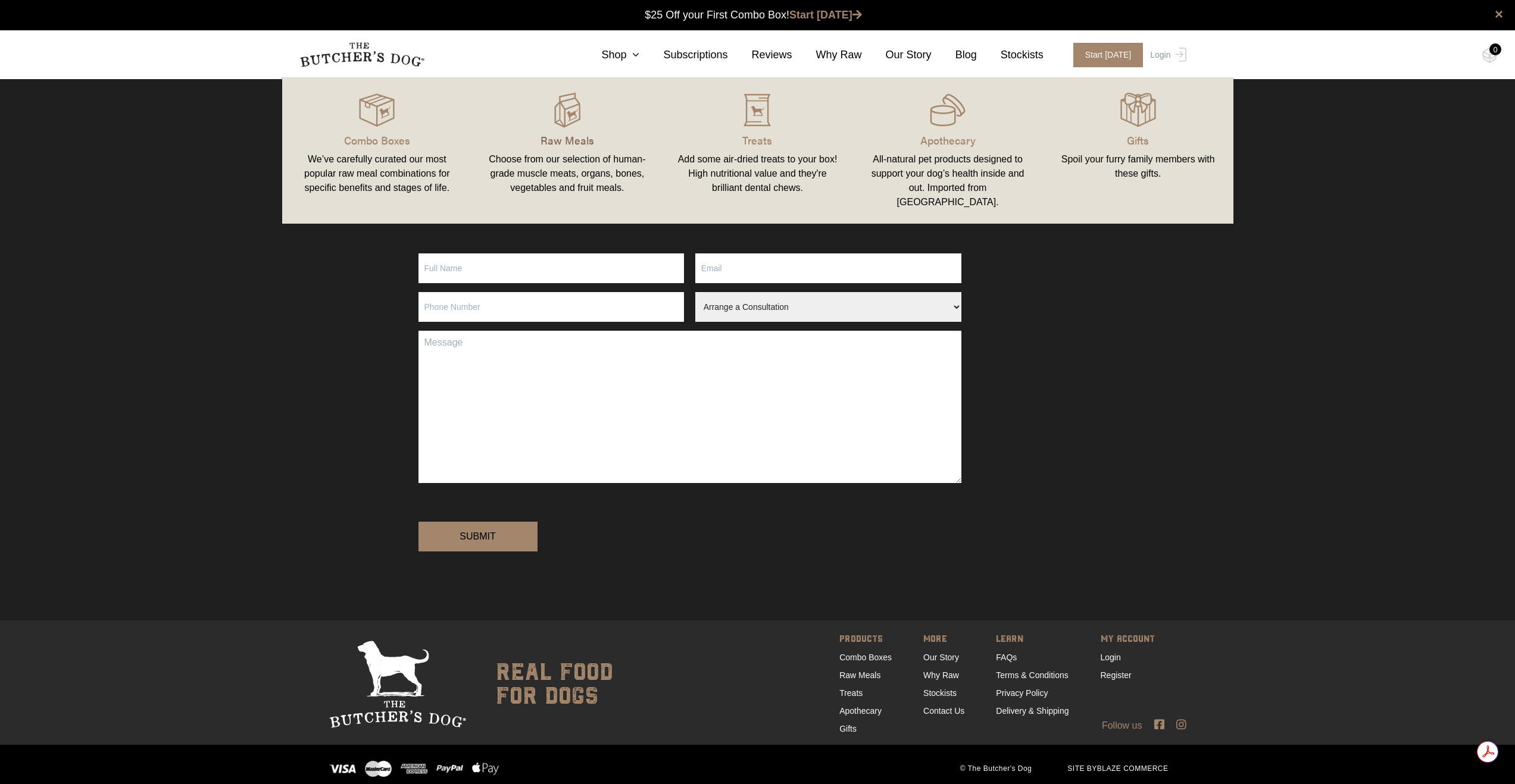
click at [548, 141] on p "Raw Meals" at bounding box center [567, 140] width 162 height 16
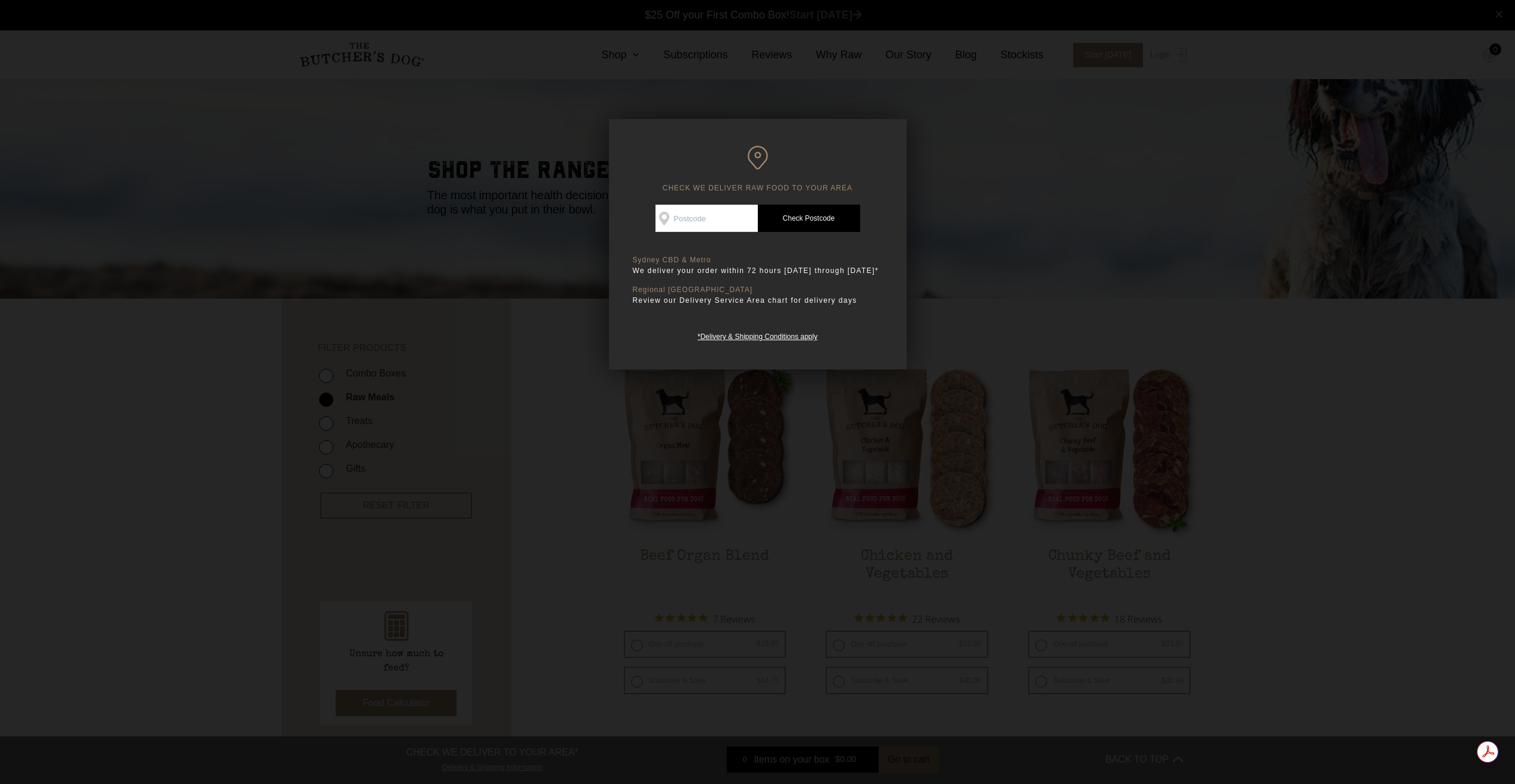
click at [1006, 292] on div at bounding box center [758, 392] width 1515 height 784
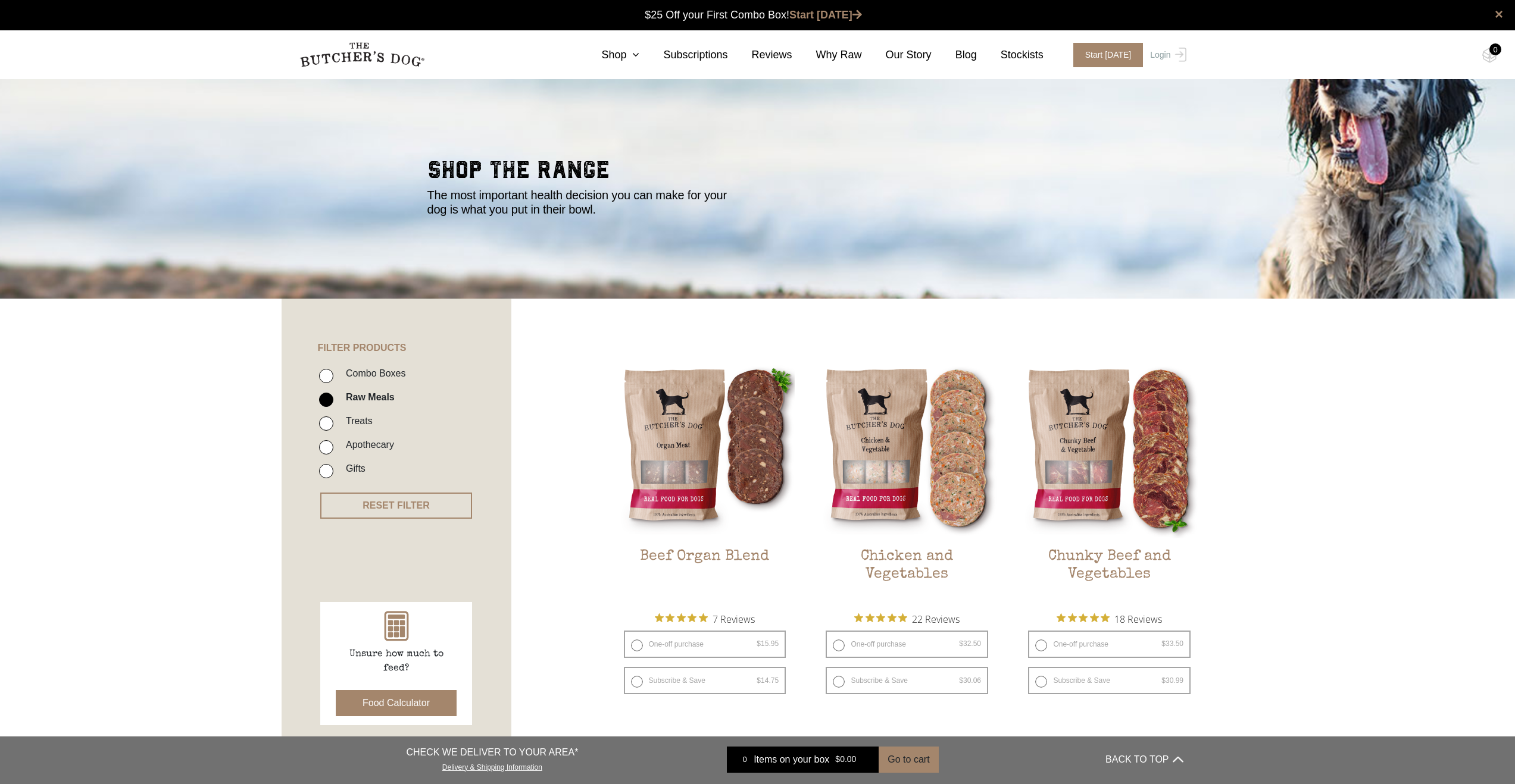
click at [326, 423] on input "Treats" at bounding box center [326, 423] width 15 height 15
checkbox input "true"
